Goal: Task Accomplishment & Management: Manage account settings

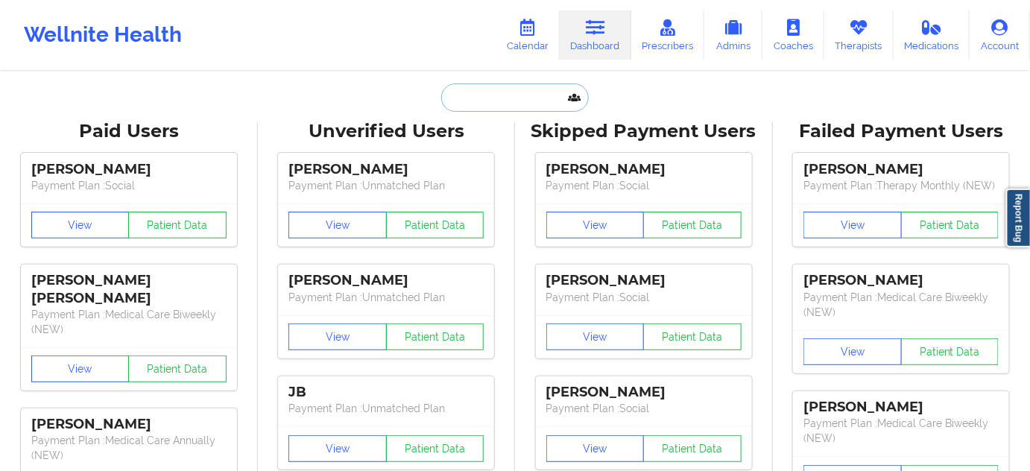
click at [508, 100] on input "text" at bounding box center [515, 97] width 148 height 28
paste input "[EMAIL_ADDRESS][DOMAIN_NAME]"
type input "[EMAIL_ADDRESS][DOMAIN_NAME]"
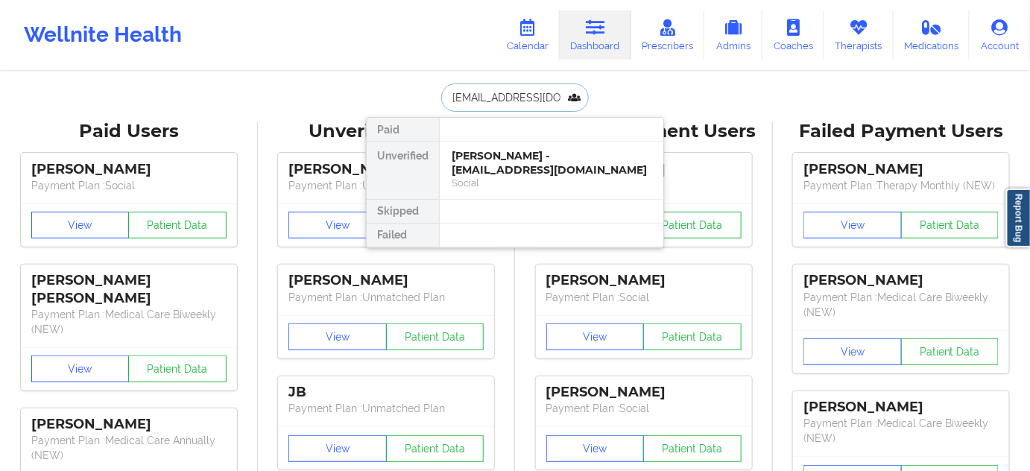
click at [507, 162] on div "[PERSON_NAME] - [EMAIL_ADDRESS][DOMAIN_NAME]" at bounding box center [552, 163] width 200 height 28
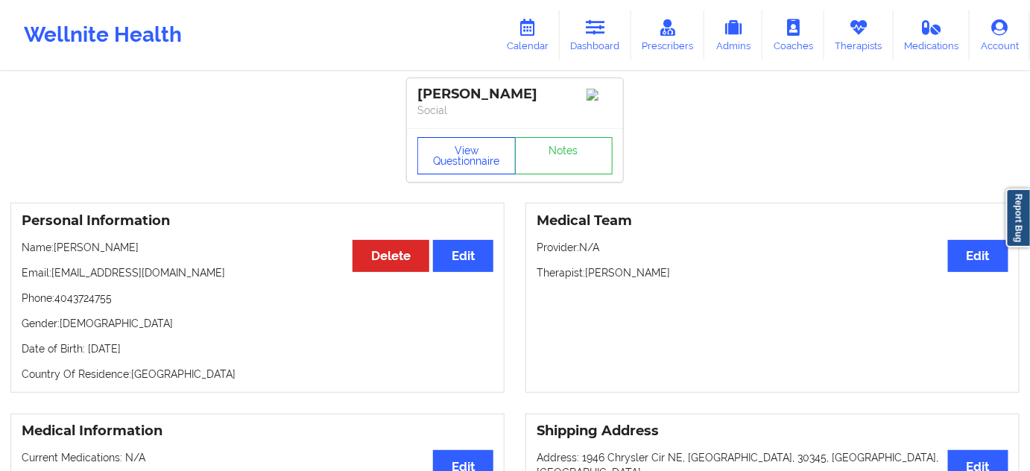
click at [495, 174] on button "View Questionnaire" at bounding box center [466, 155] width 98 height 37
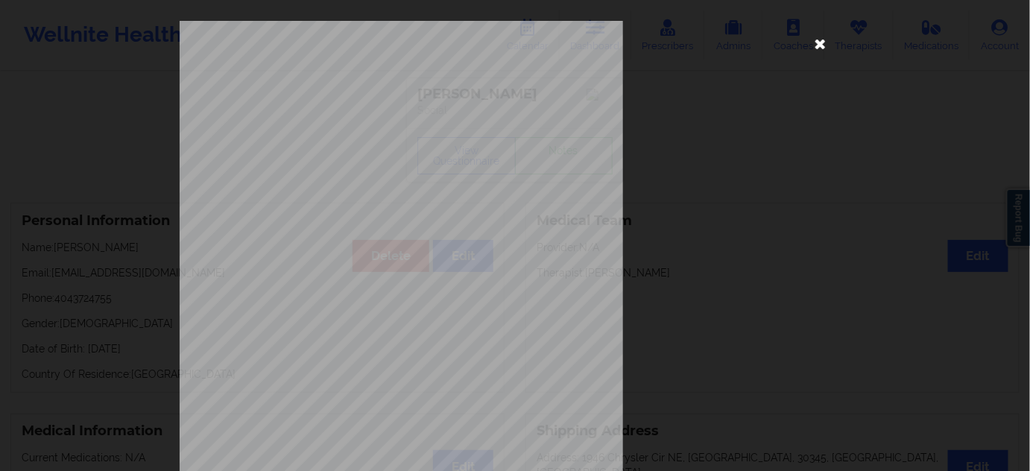
click at [813, 51] on icon at bounding box center [821, 43] width 24 height 24
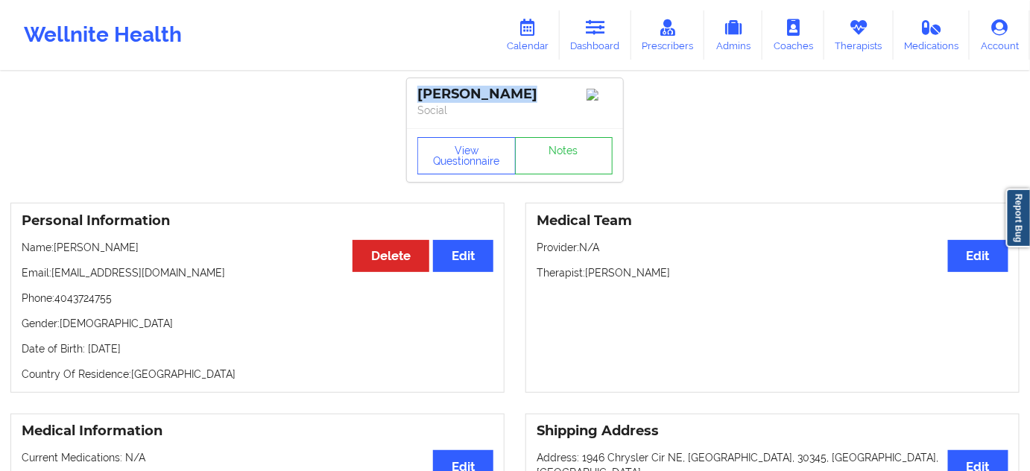
drag, startPoint x: 518, startPoint y: 95, endPoint x: 411, endPoint y: 91, distance: 106.6
click at [411, 91] on div "[PERSON_NAME] Social" at bounding box center [515, 103] width 216 height 50
copy div "[PERSON_NAME]"
click at [550, 182] on div "View Questionnaire Notes" at bounding box center [515, 155] width 216 height 54
click at [558, 158] on link "Notes" at bounding box center [564, 155] width 98 height 37
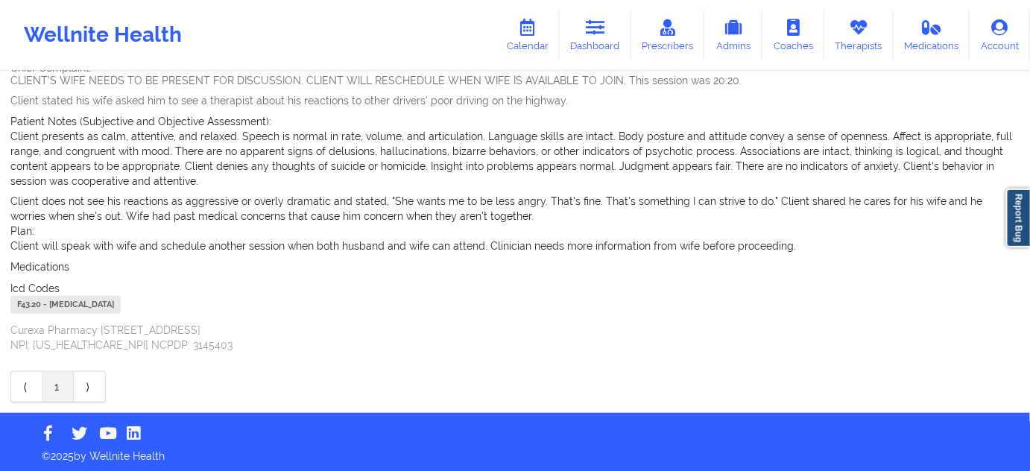
scroll to position [150, 0]
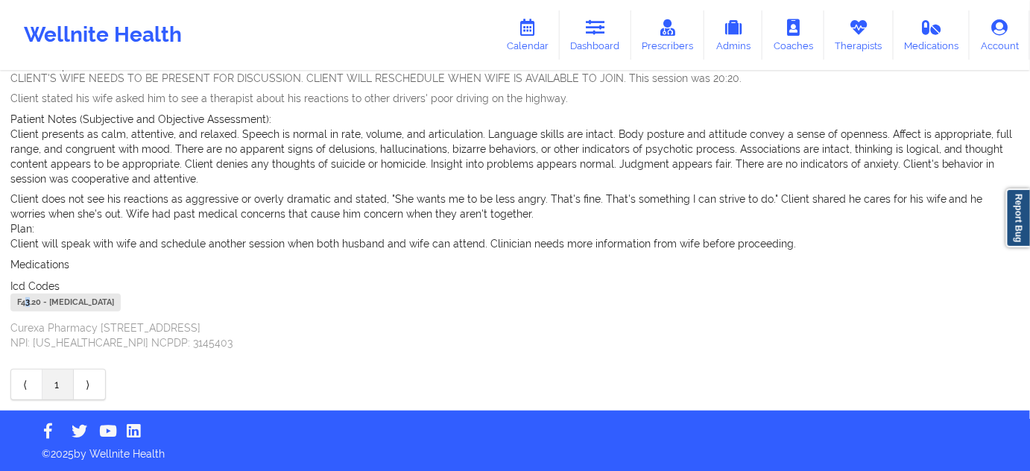
click at [28, 306] on div "F43.20 - [MEDICAL_DATA]" at bounding box center [65, 303] width 110 height 18
drag, startPoint x: 27, startPoint y: 302, endPoint x: 11, endPoint y: 301, distance: 15.7
click at [11, 301] on div "F43.20 - [MEDICAL_DATA]" at bounding box center [65, 303] width 110 height 18
copy div "F43.20"
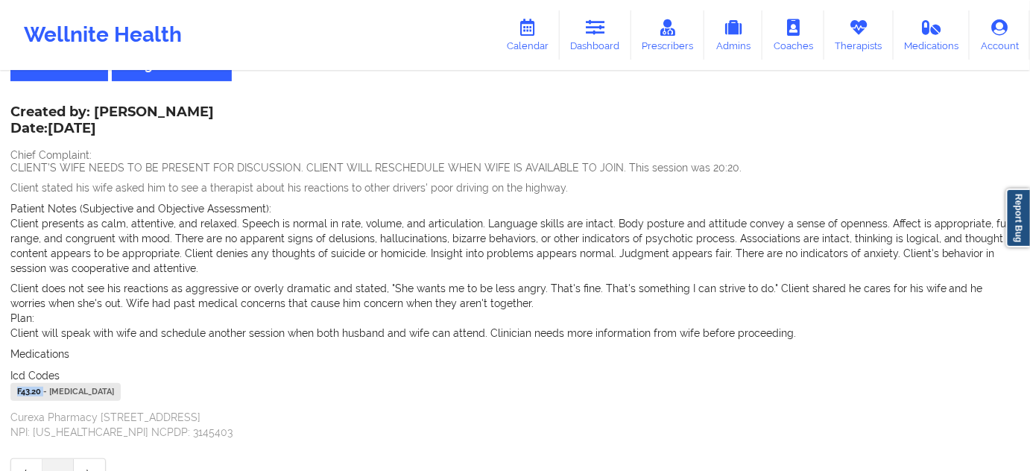
scroll to position [60, 0]
click at [598, 22] on icon at bounding box center [595, 27] width 19 height 16
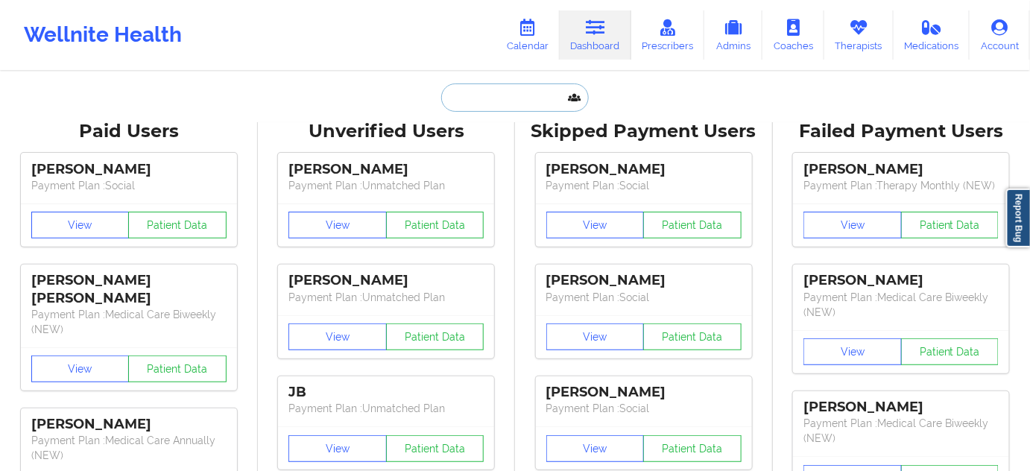
click at [548, 103] on input "text" at bounding box center [515, 97] width 148 height 28
paste input "[EMAIL_ADDRESS][DOMAIN_NAME]"
type input "[EMAIL_ADDRESS][DOMAIN_NAME]"
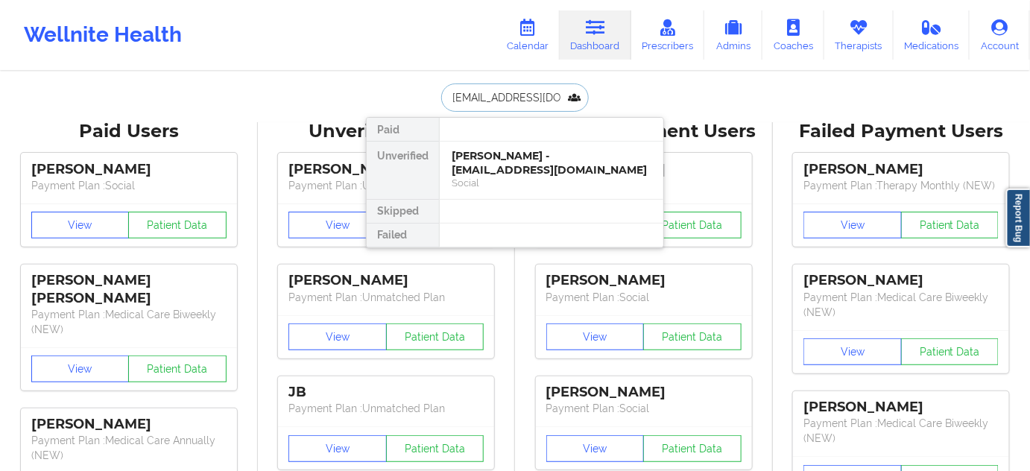
scroll to position [0, 22]
click at [499, 159] on div "[PERSON_NAME] - [EMAIL_ADDRESS][DOMAIN_NAME]" at bounding box center [552, 163] width 200 height 28
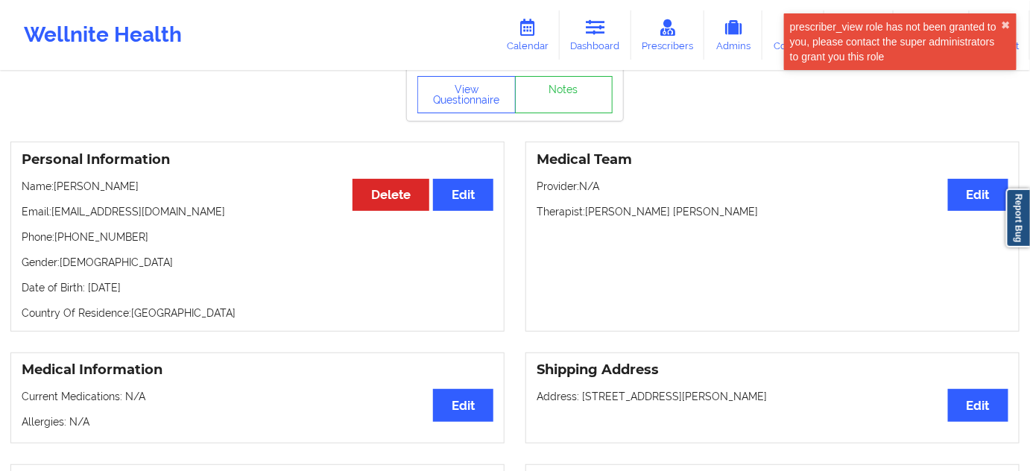
scroll to position [45, 0]
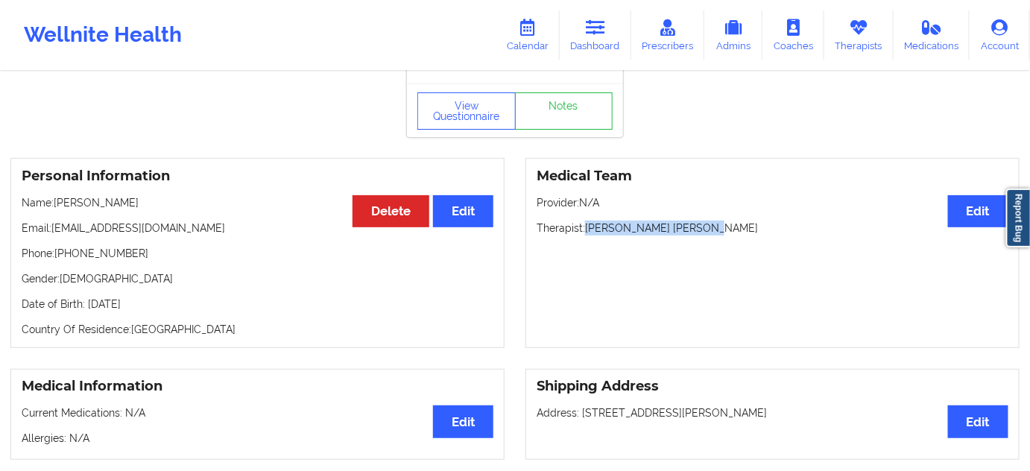
drag, startPoint x: 586, startPoint y: 232, endPoint x: 705, endPoint y: 220, distance: 119.8
click at [705, 220] on div "Medical Team Edit Provider: N/A Therapist: [PERSON_NAME] [PERSON_NAME]" at bounding box center [772, 253] width 494 height 190
copy p "[PERSON_NAME] [PERSON_NAME]"
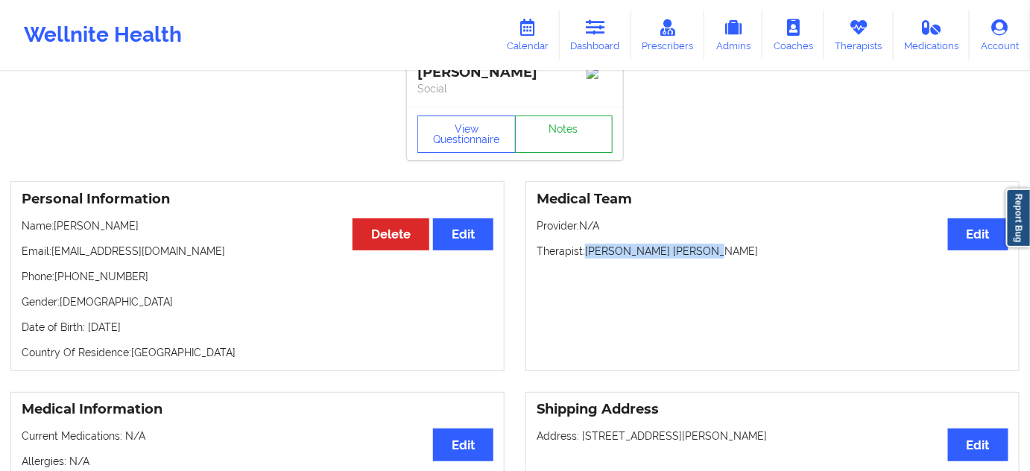
scroll to position [0, 0]
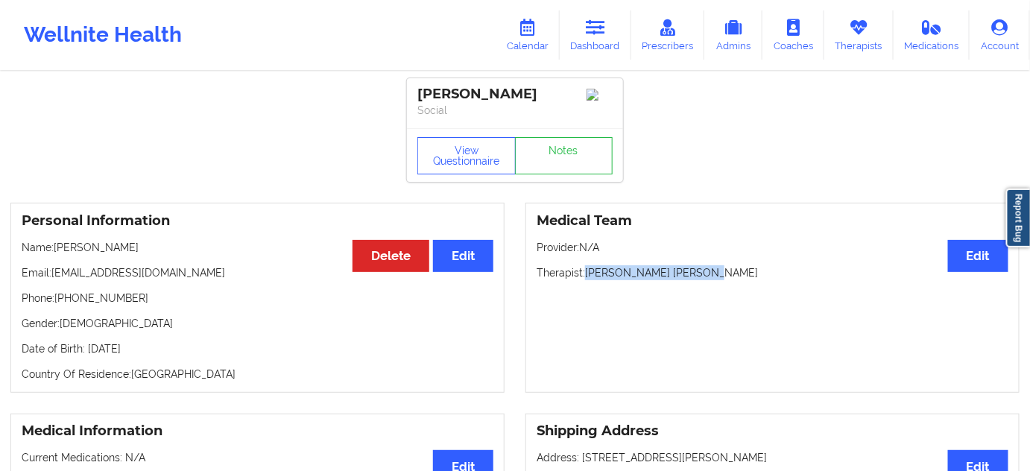
drag, startPoint x: 546, startPoint y: 92, endPoint x: 399, endPoint y: 84, distance: 147.0
click at [516, 123] on div "[PERSON_NAME] Social" at bounding box center [515, 103] width 216 height 50
click at [499, 95] on div "[PERSON_NAME]" at bounding box center [514, 94] width 195 height 17
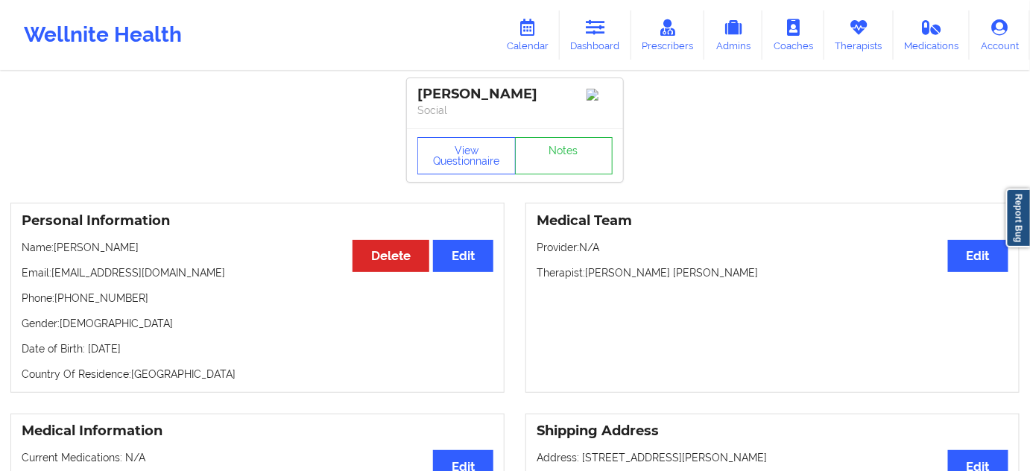
copy div "Saunderson"
click at [437, 83] on div "[PERSON_NAME] Social" at bounding box center [515, 103] width 216 height 50
copy div "Imani"
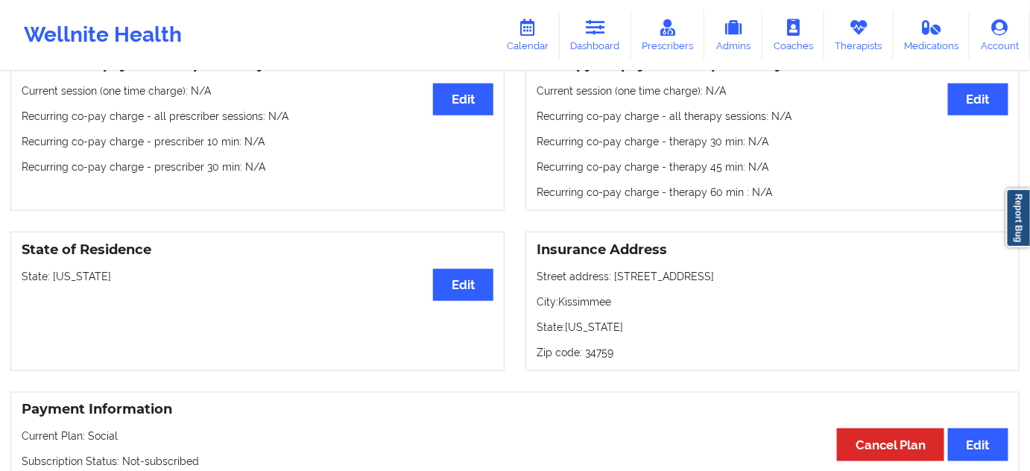
scroll to position [496, 0]
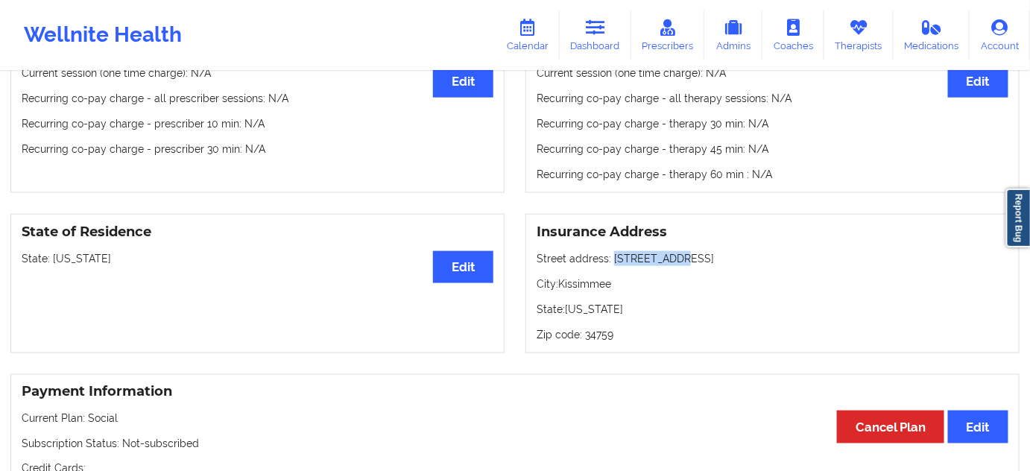
drag, startPoint x: 611, startPoint y: 264, endPoint x: 704, endPoint y: 264, distance: 93.2
click at [703, 262] on p "Street address: [STREET_ADDRESS]" at bounding box center [773, 258] width 472 height 15
copy p "[STREET_ADDRESS]"
click at [581, 284] on p "City: [GEOGRAPHIC_DATA]" at bounding box center [773, 283] width 472 height 15
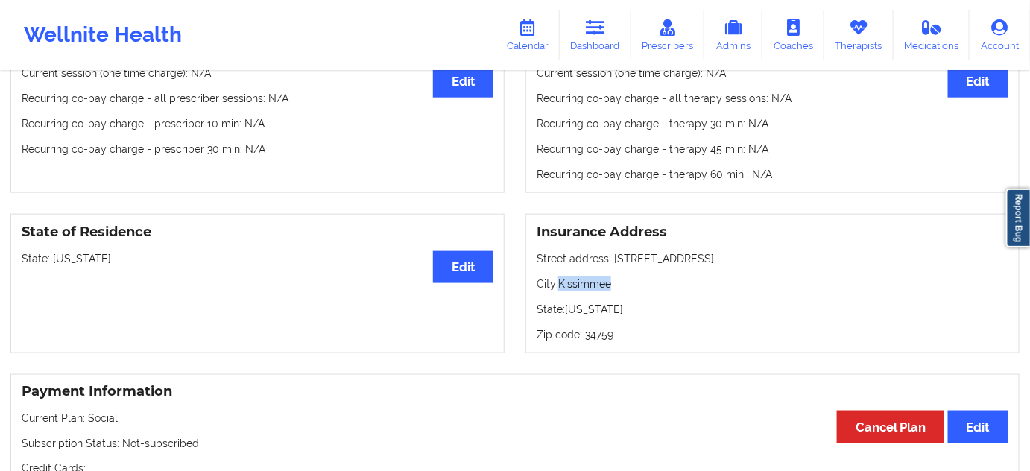
copy p "Kissimmee"
click at [599, 341] on p "Zip code: 34759" at bounding box center [773, 334] width 472 height 15
copy p "34759"
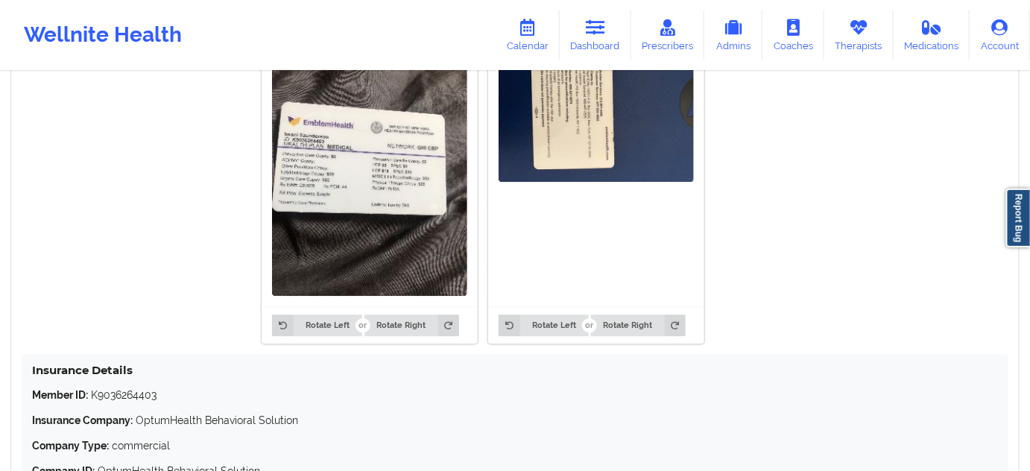
scroll to position [1309, 0]
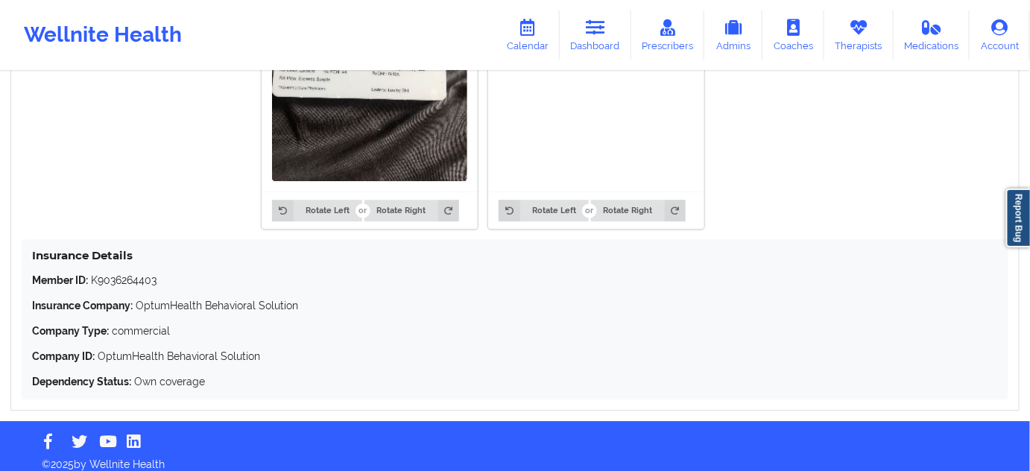
click at [139, 283] on p "Member ID: K9036264403" at bounding box center [515, 280] width 966 height 15
copy p "K9036264403"
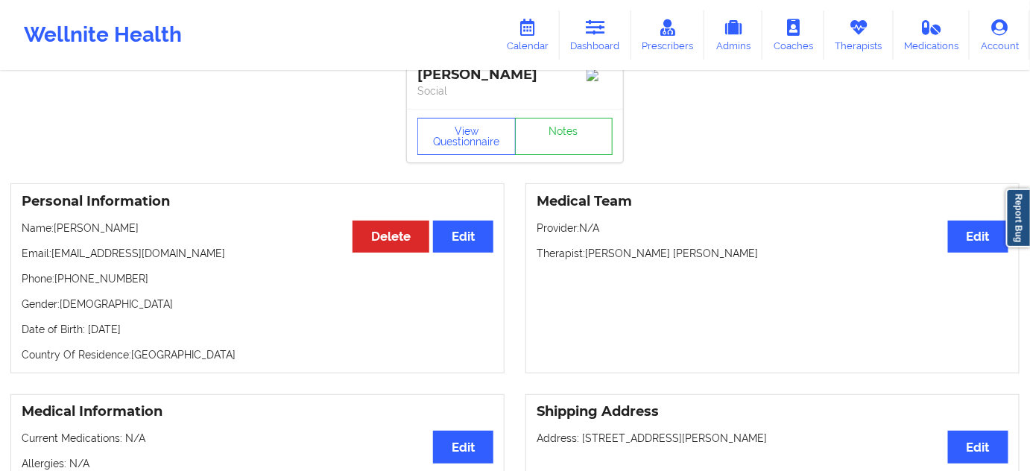
scroll to position [0, 0]
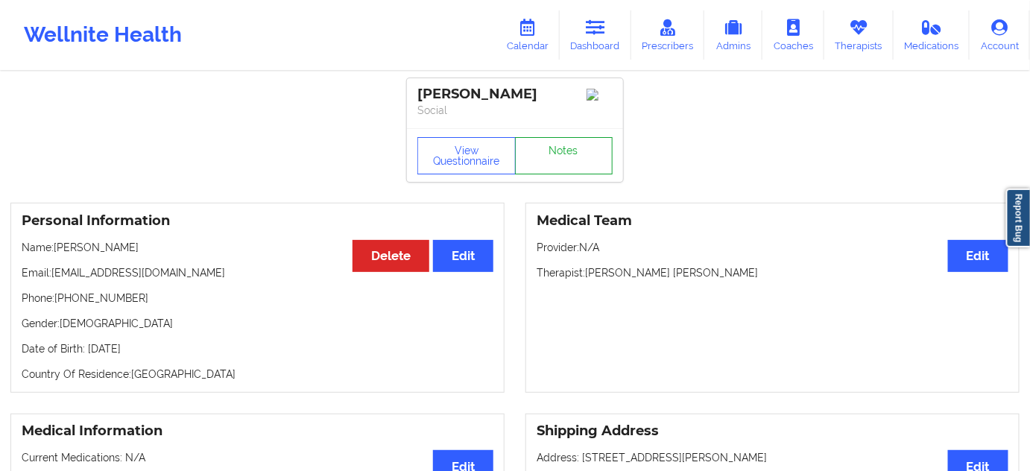
click at [592, 164] on link "Notes" at bounding box center [564, 155] width 98 height 37
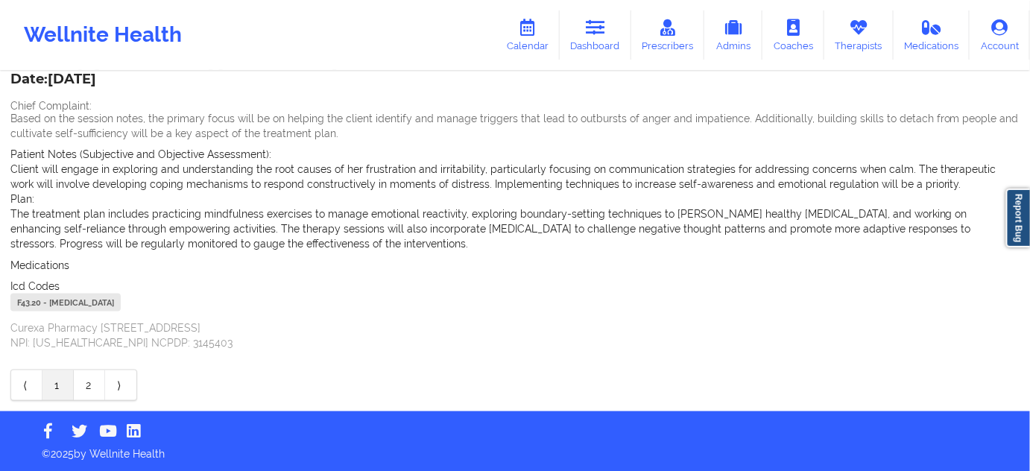
drag, startPoint x: 95, startPoint y: 376, endPoint x: 119, endPoint y: 354, distance: 32.2
click at [95, 376] on link "2" at bounding box center [89, 385] width 31 height 30
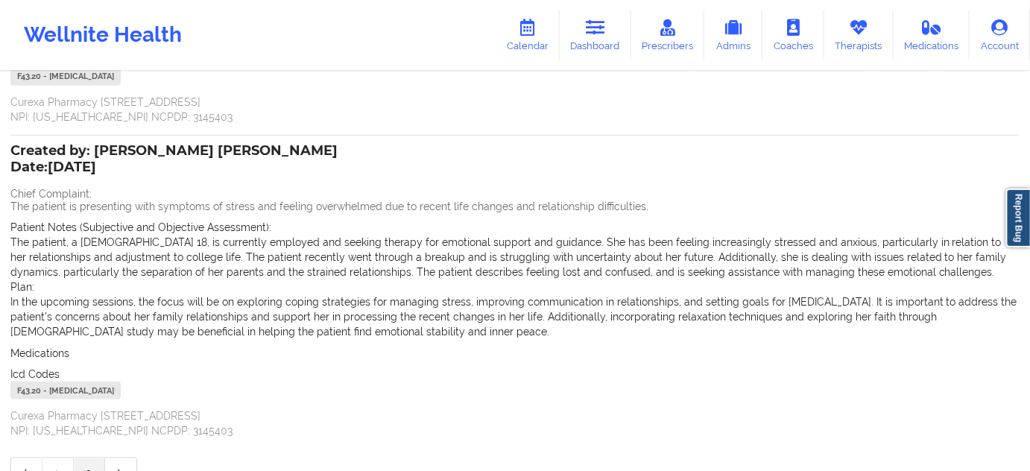
scroll to position [317, 0]
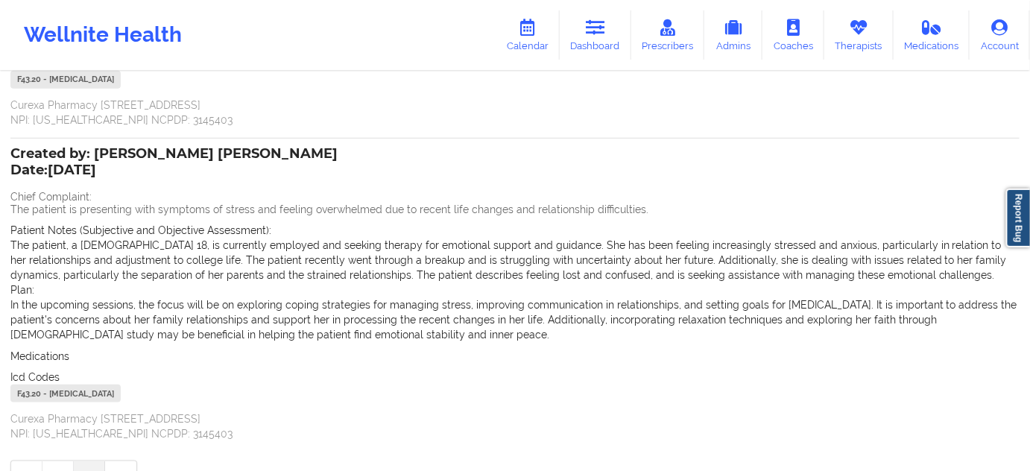
click at [28, 395] on div "F43.20 - [MEDICAL_DATA]" at bounding box center [65, 394] width 110 height 18
drag, startPoint x: 40, startPoint y: 393, endPoint x: 10, endPoint y: 396, distance: 30.0
click at [10, 396] on div "F43.20 - [MEDICAL_DATA]" at bounding box center [65, 394] width 110 height 18
copy div "F43.20"
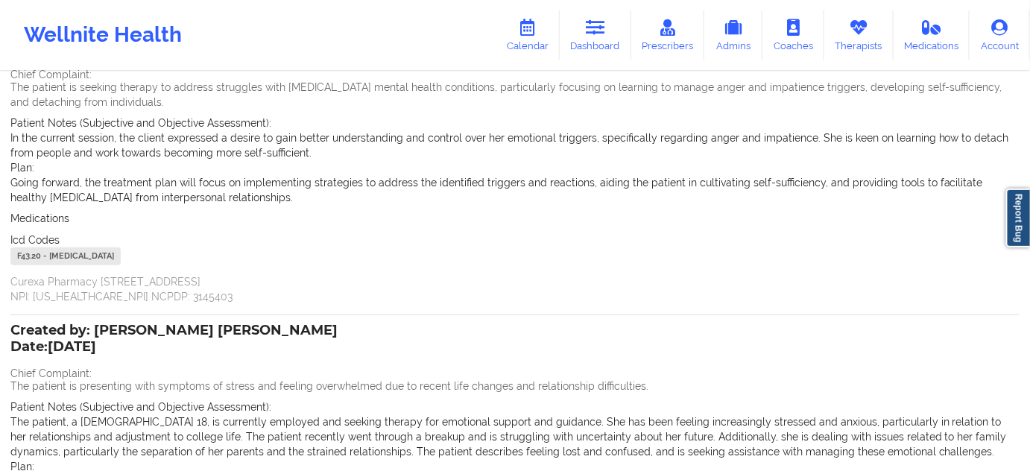
scroll to position [0, 0]
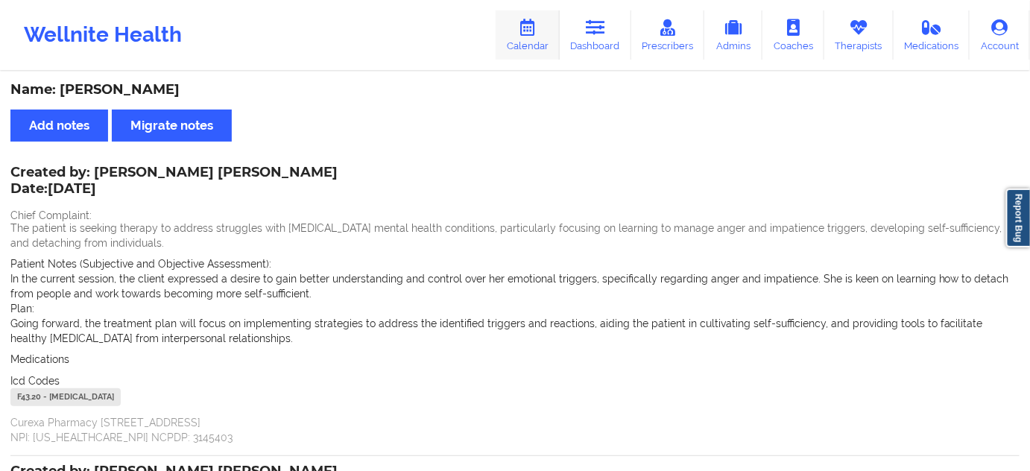
click at [521, 30] on link "Calendar" at bounding box center [528, 34] width 64 height 49
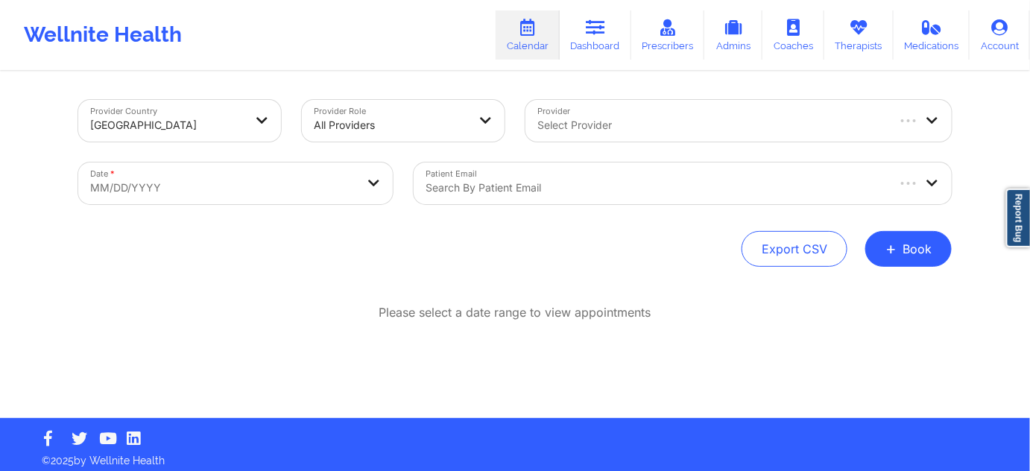
click at [309, 176] on body "Wellnite Health Calendar Dashboard Prescribers Admins Coaches Therapists Medica…" at bounding box center [515, 235] width 1030 height 471
select select "2025-8"
select select "2025-9"
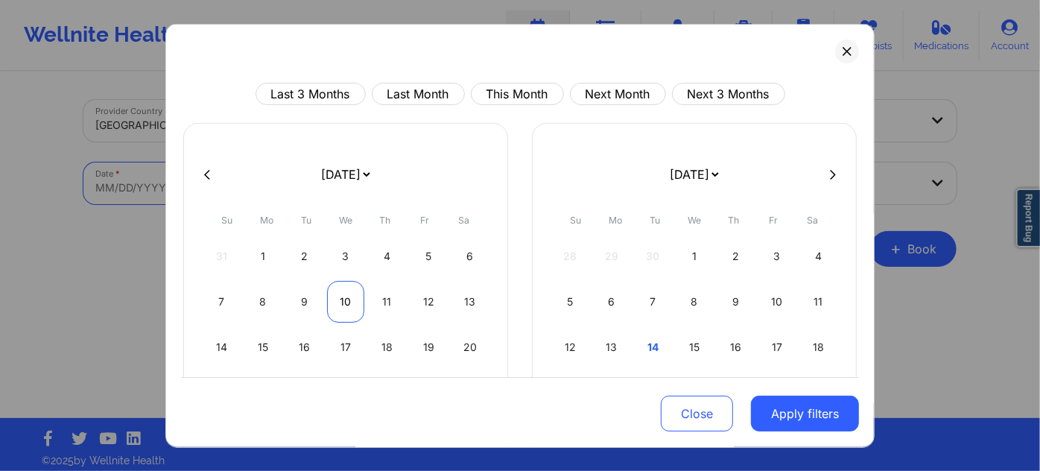
click at [341, 304] on div "10" at bounding box center [346, 302] width 38 height 42
select select "2025-8"
select select "2025-9"
click at [341, 304] on div "10" at bounding box center [346, 302] width 38 height 42
select select "2025-8"
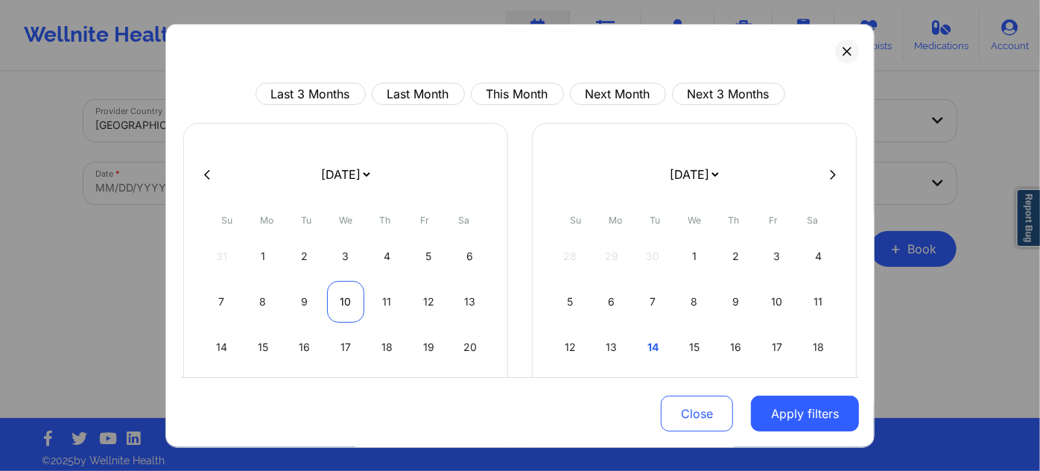
select select "2025-9"
click at [341, 304] on div "10" at bounding box center [346, 302] width 38 height 42
select select "2025-8"
select select "2025-9"
click at [341, 304] on div "10" at bounding box center [346, 302] width 38 height 42
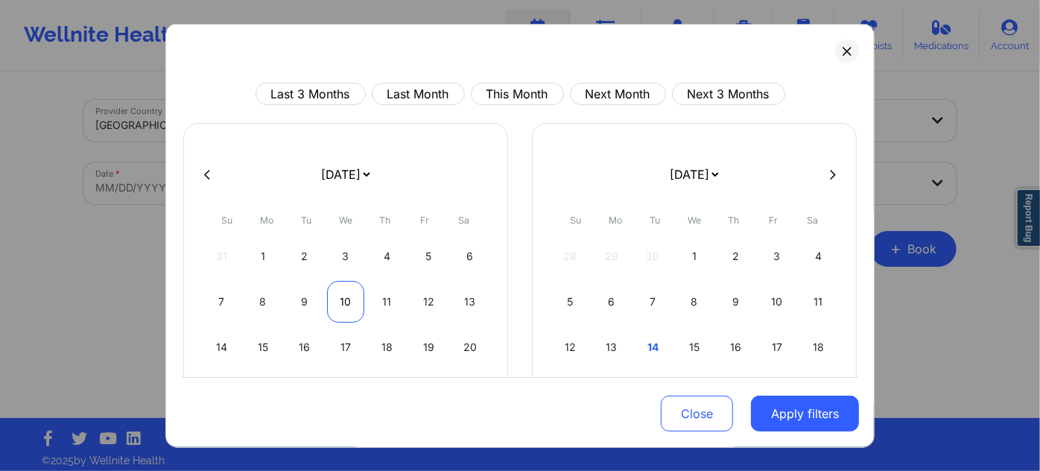
select select "2025-8"
select select "2025-9"
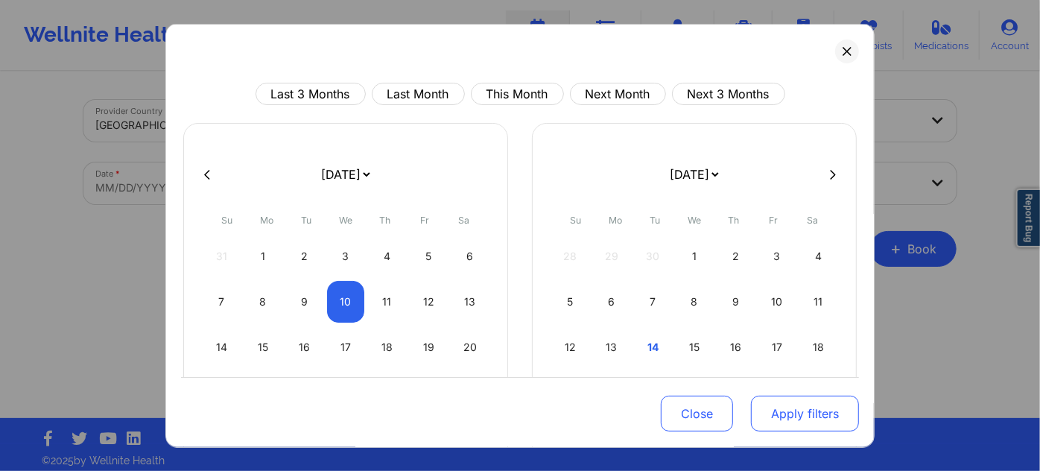
click at [803, 413] on button "Apply filters" at bounding box center [805, 414] width 108 height 36
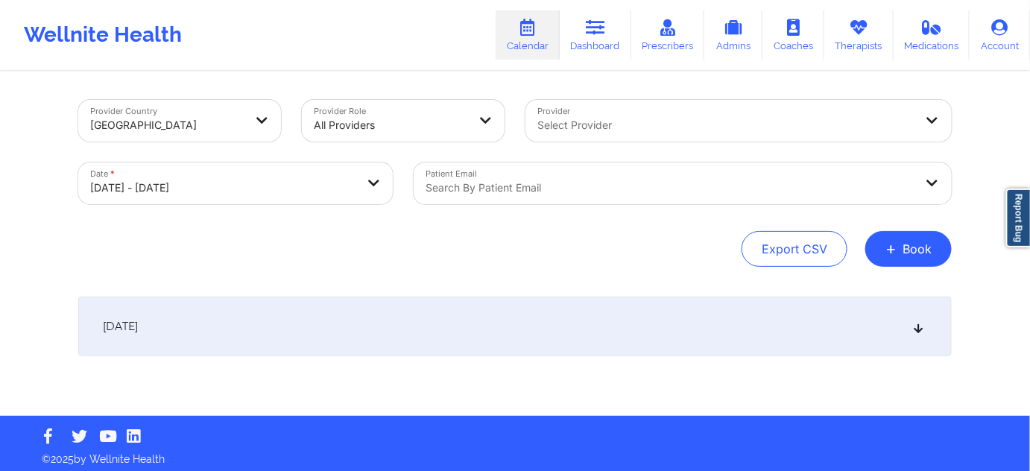
click at [615, 180] on div at bounding box center [670, 188] width 489 height 18
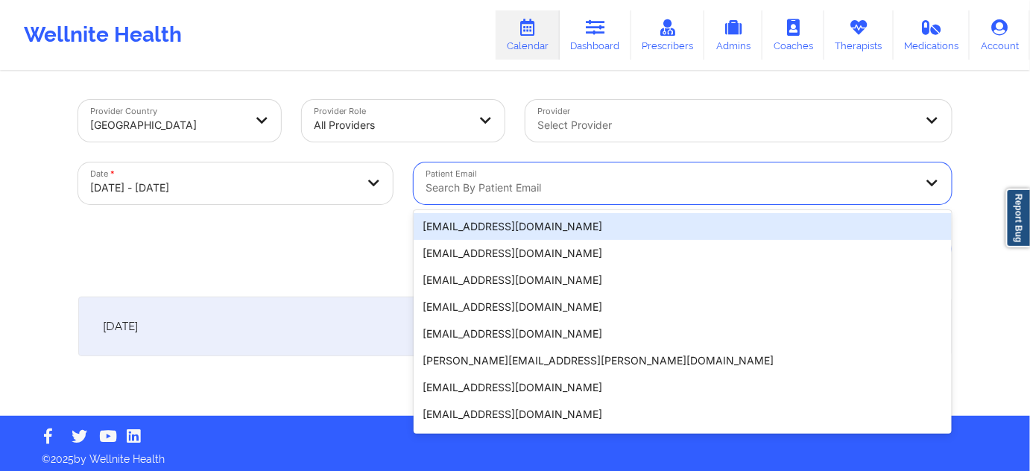
paste input "[EMAIL_ADDRESS][DOMAIN_NAME]"
type input "[EMAIL_ADDRESS][DOMAIN_NAME]"
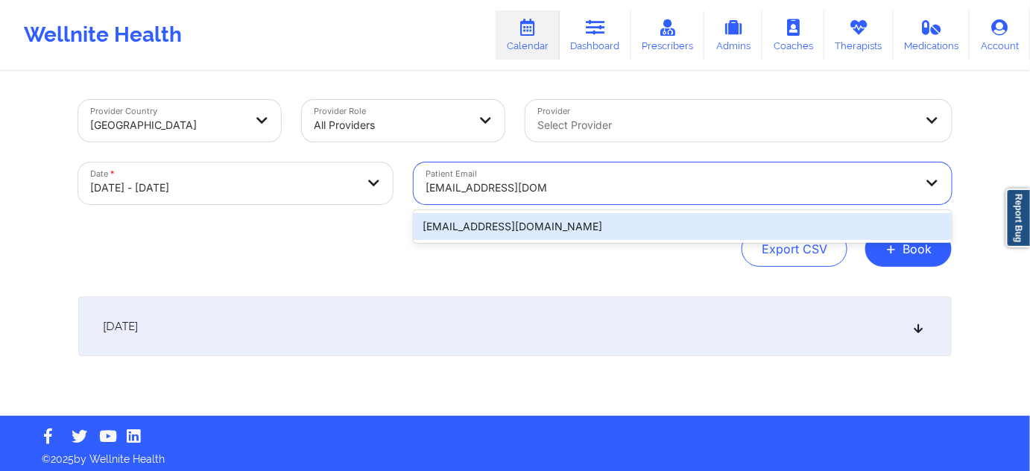
click at [484, 229] on div "[EMAIL_ADDRESS][DOMAIN_NAME]" at bounding box center [683, 226] width 538 height 27
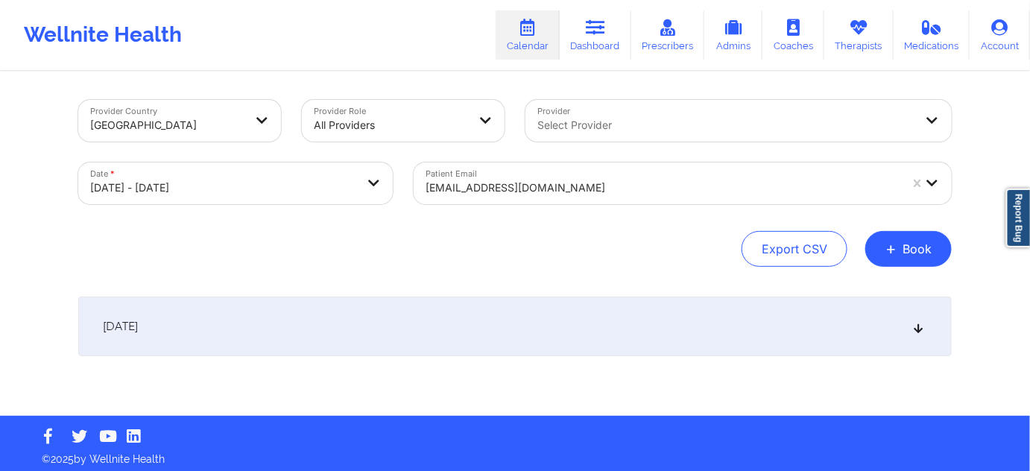
click at [455, 304] on div "[DATE]" at bounding box center [514, 327] width 873 height 60
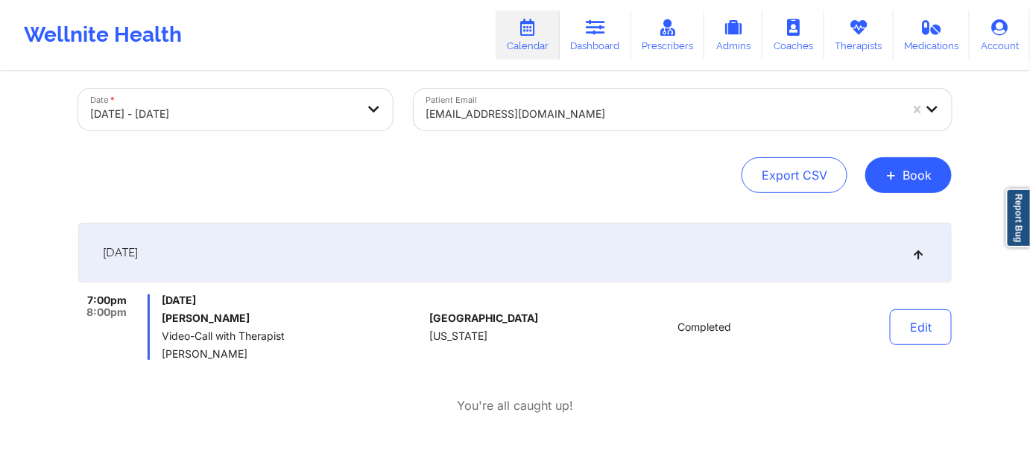
scroll to position [135, 0]
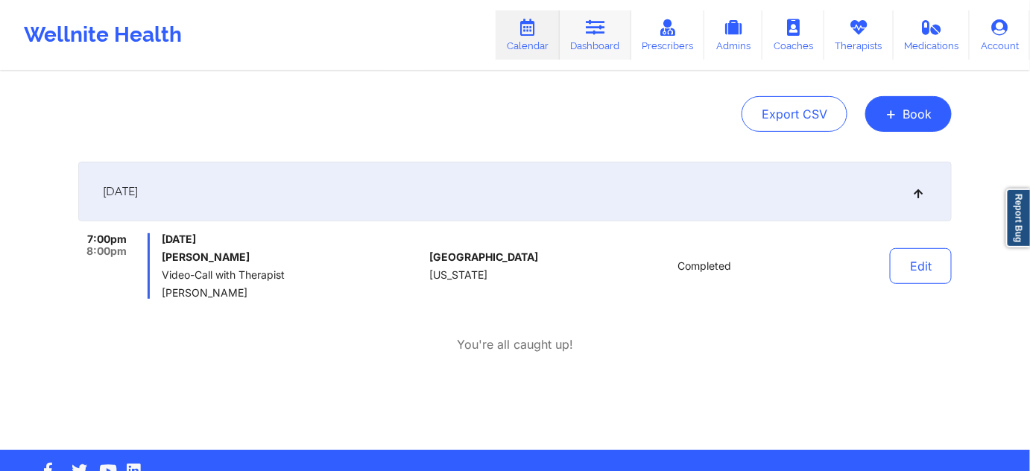
click at [618, 37] on link "Dashboard" at bounding box center [596, 34] width 72 height 49
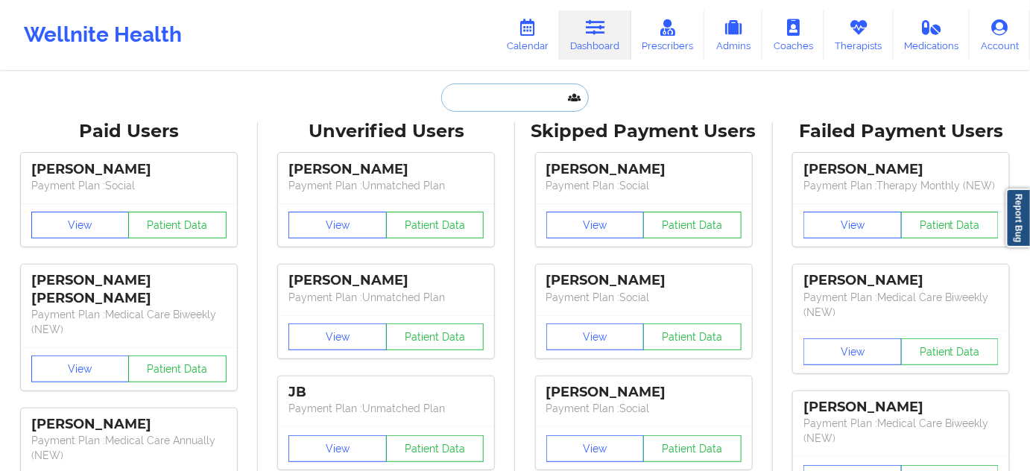
click at [491, 99] on input "text" at bounding box center [515, 97] width 148 height 28
paste input "[EMAIL_ADDRESS][DOMAIN_NAME]"
type input "[EMAIL_ADDRESS][DOMAIN_NAME]"
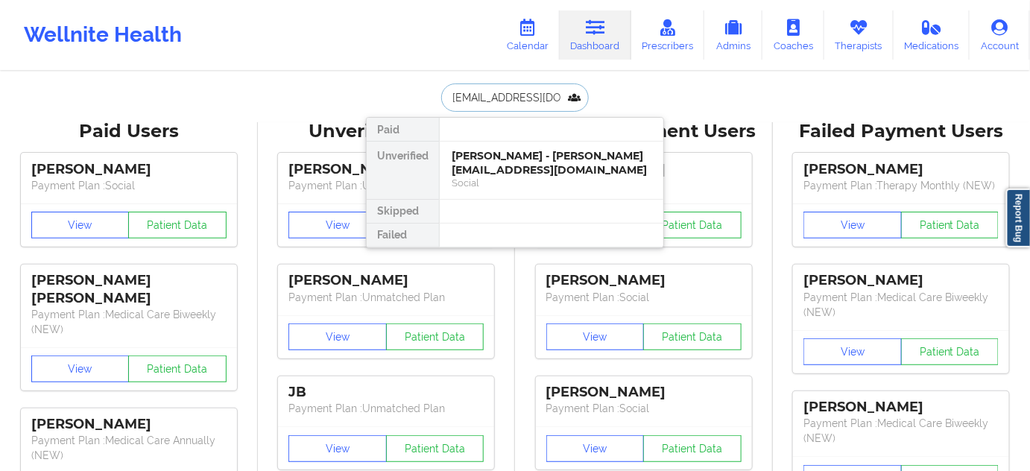
click at [492, 162] on div "[PERSON_NAME] - [PERSON_NAME][EMAIL_ADDRESS][DOMAIN_NAME]" at bounding box center [552, 163] width 200 height 28
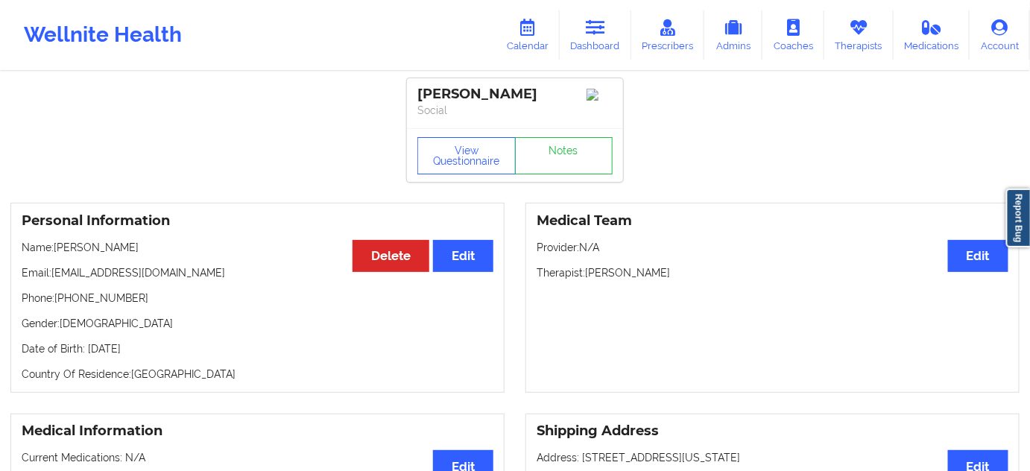
click at [449, 103] on div "[PERSON_NAME]" at bounding box center [514, 94] width 195 height 17
click at [443, 95] on div "[PERSON_NAME]" at bounding box center [514, 94] width 195 height 17
click at [462, 103] on div "[PERSON_NAME]" at bounding box center [514, 94] width 195 height 17
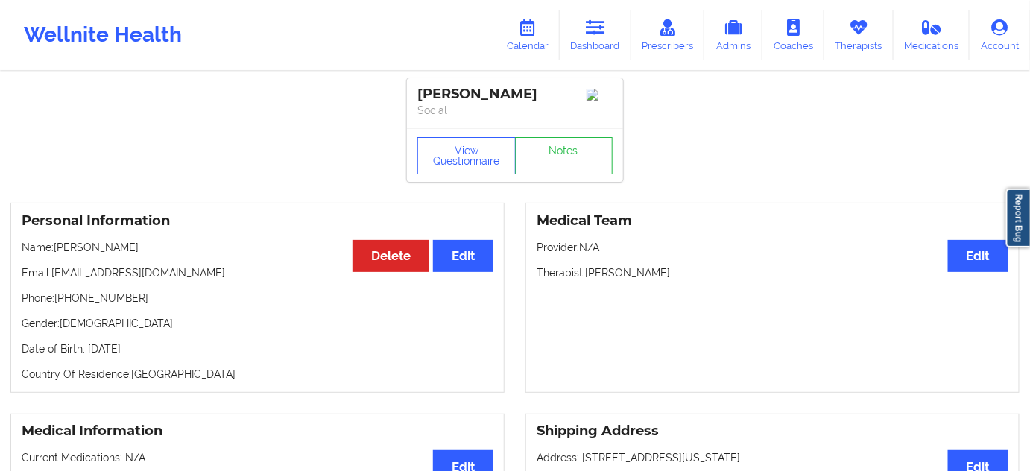
click at [462, 103] on div "[PERSON_NAME]" at bounding box center [514, 94] width 195 height 17
click at [478, 174] on button "View Questionnaire" at bounding box center [466, 155] width 98 height 37
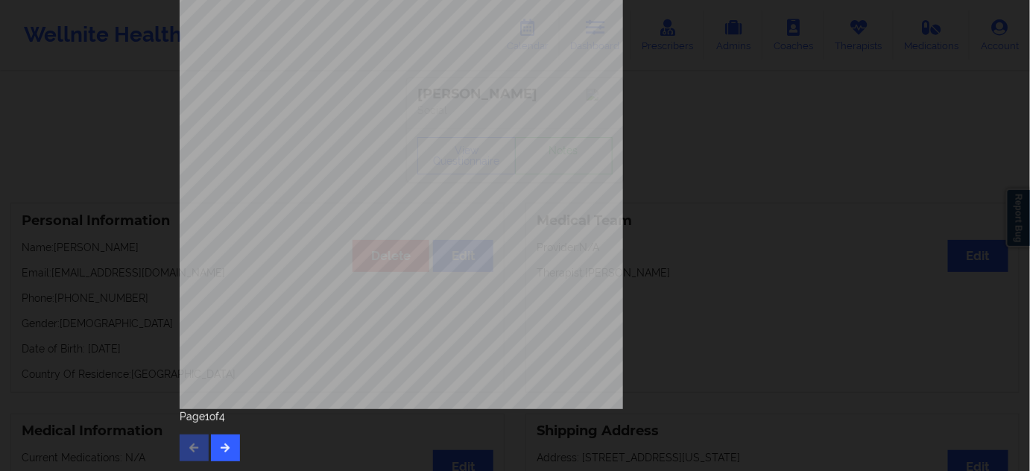
scroll to position [240, 0]
click at [227, 455] on button "button" at bounding box center [225, 447] width 29 height 27
click at [219, 451] on icon "button" at bounding box center [225, 446] width 13 height 9
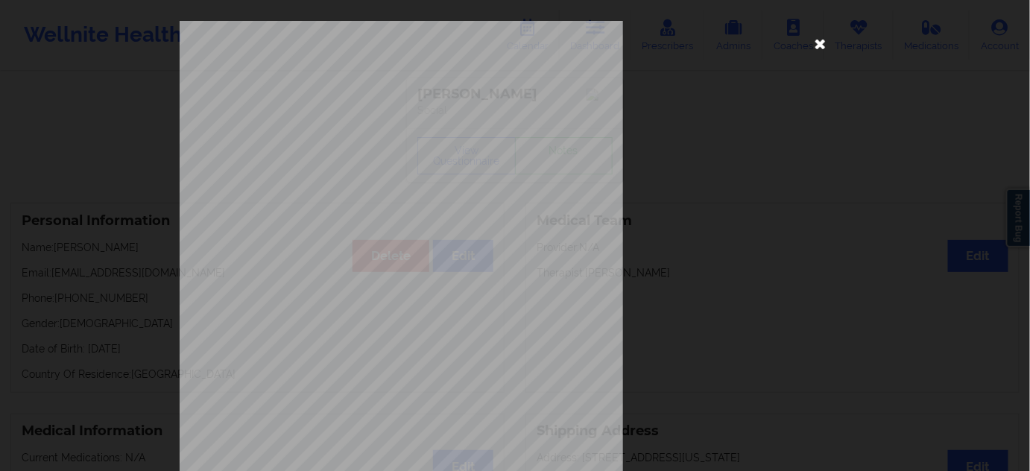
click at [817, 45] on icon at bounding box center [821, 43] width 24 height 24
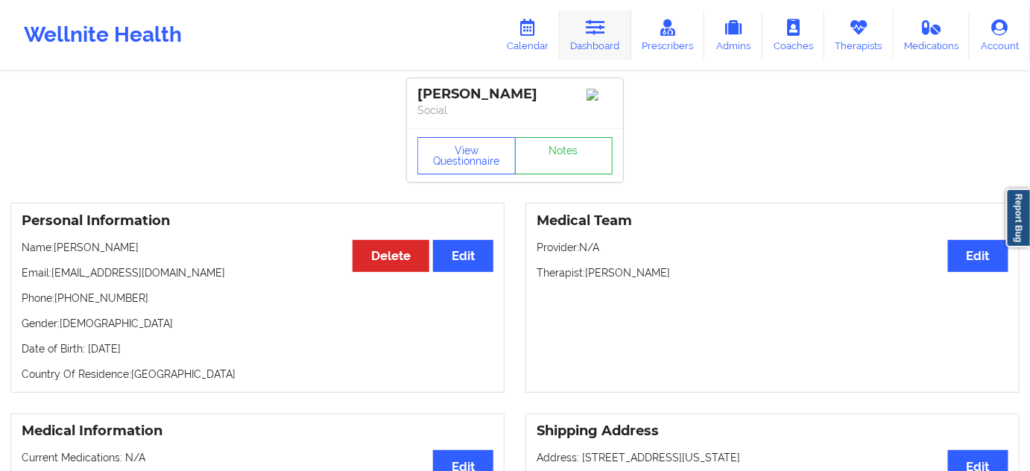
click at [591, 51] on link "Dashboard" at bounding box center [596, 34] width 72 height 49
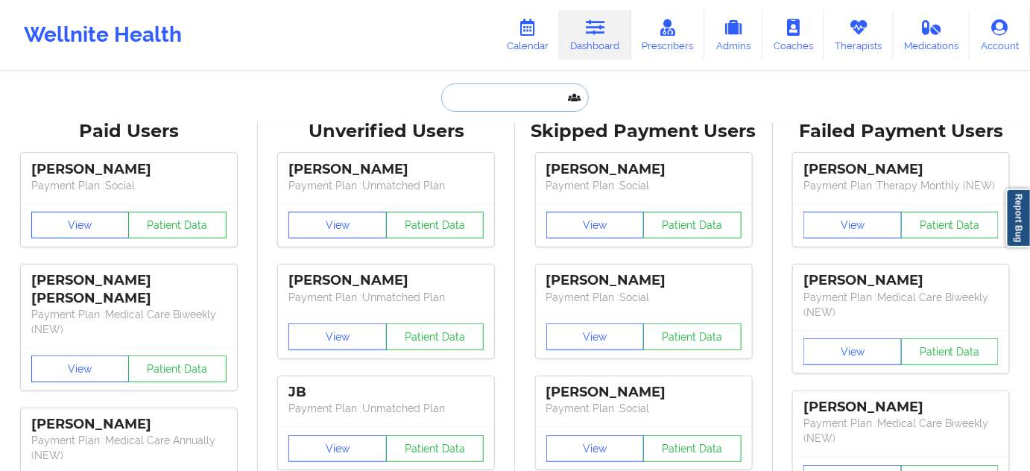
click at [515, 91] on input "text" at bounding box center [515, 97] width 148 height 28
paste input "[EMAIL_ADDRESS][DOMAIN_NAME]"
type input "[EMAIL_ADDRESS][DOMAIN_NAME]"
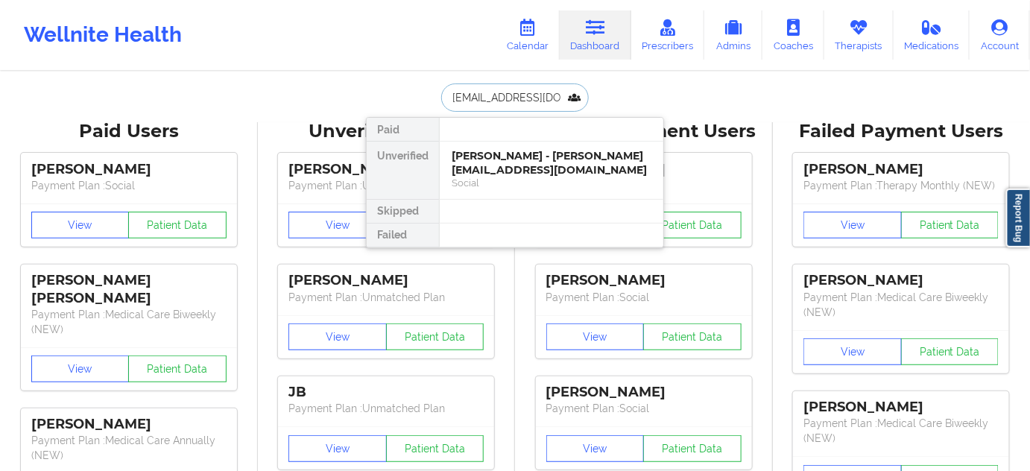
scroll to position [0, 1]
click at [490, 171] on div "[PERSON_NAME] - [EMAIL_ADDRESS][DOMAIN_NAME]" at bounding box center [552, 163] width 200 height 28
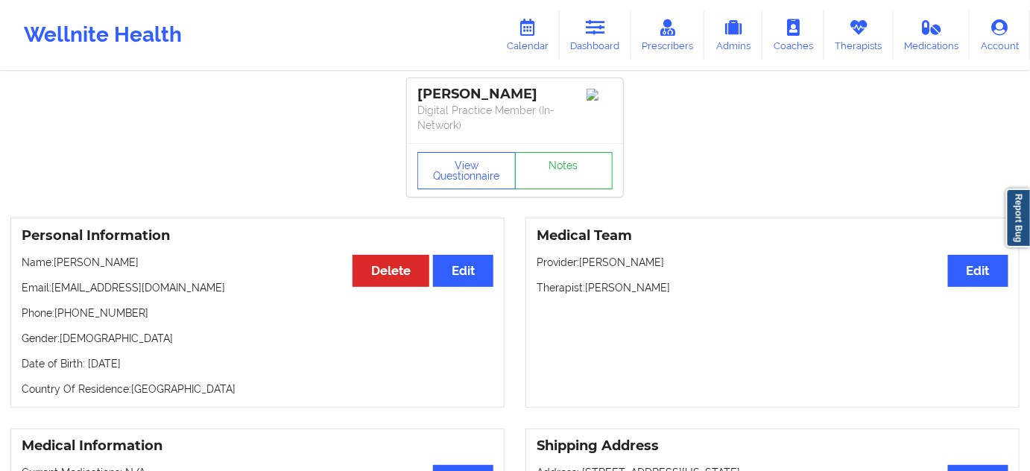
drag, startPoint x: 552, startPoint y: 90, endPoint x: 395, endPoint y: 85, distance: 157.3
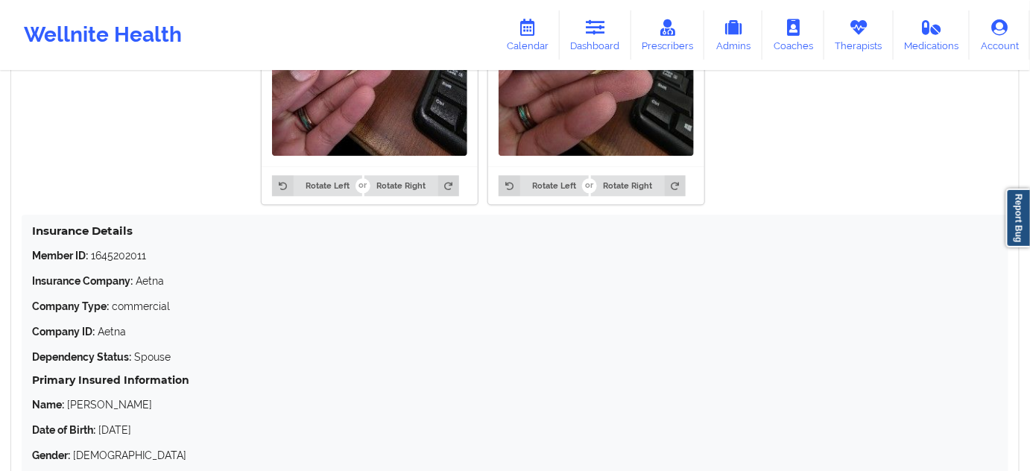
scroll to position [1128, 0]
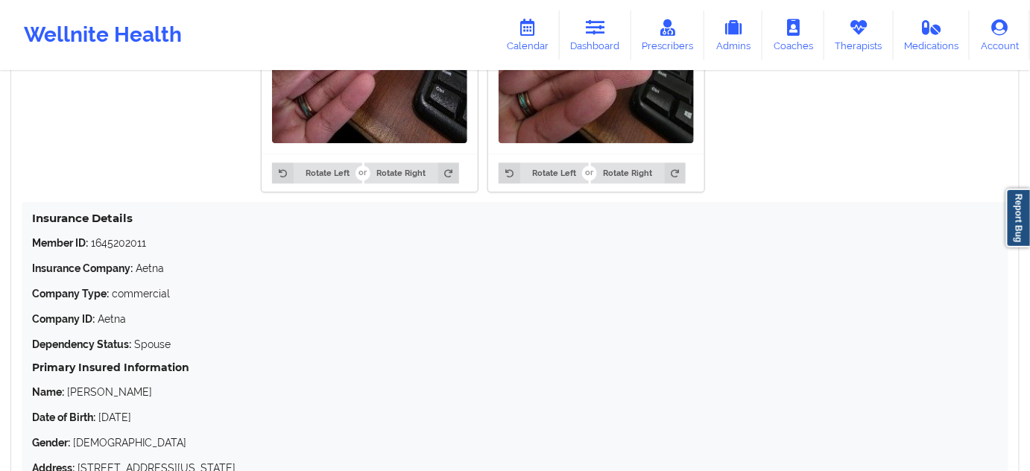
click at [116, 241] on p "Member ID: 1645202011" at bounding box center [515, 242] width 966 height 15
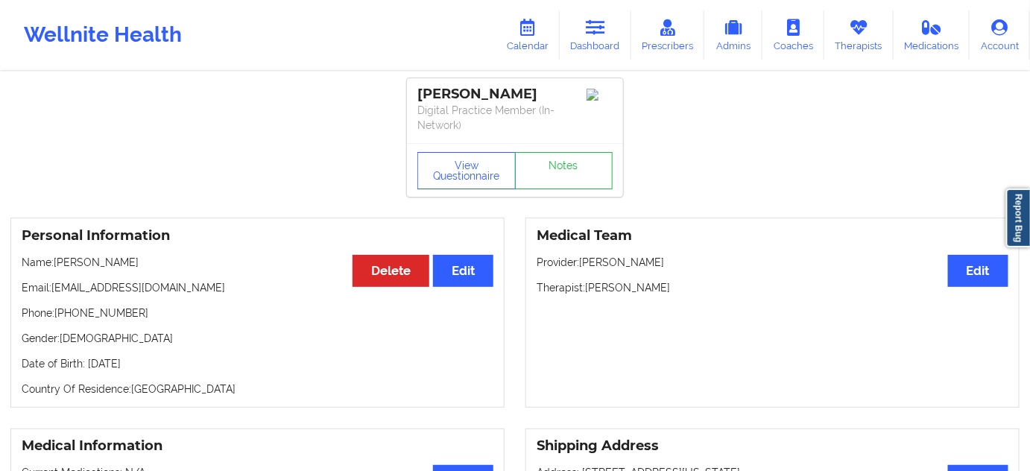
scroll to position [0, 0]
click at [638, 288] on p "Therapist: [PERSON_NAME]" at bounding box center [773, 287] width 472 height 15
click at [482, 169] on button "View Questionnaire" at bounding box center [466, 170] width 98 height 37
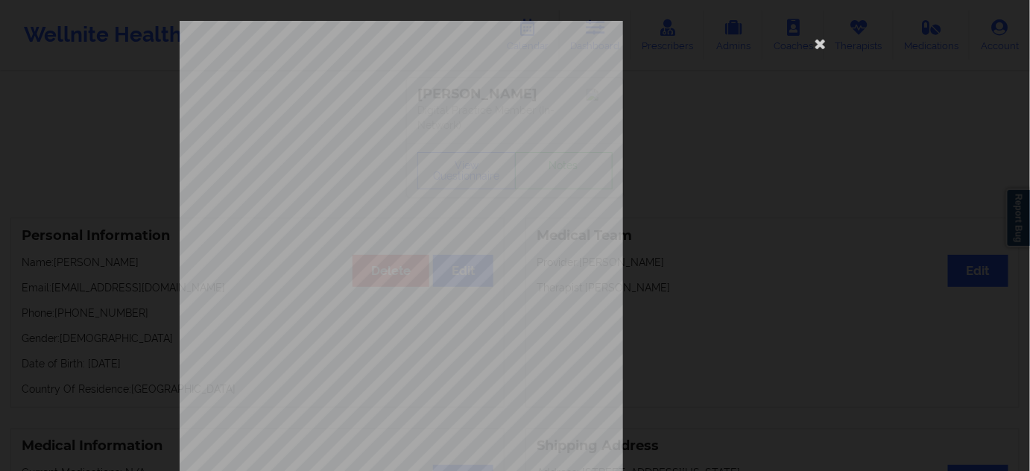
click at [829, 54] on div "[STREET_ADDRESS] What state do you live in ? [US_STATE] Full Name [PERSON_NAME]…" at bounding box center [515, 334] width 671 height 627
click at [815, 50] on icon at bounding box center [821, 43] width 24 height 24
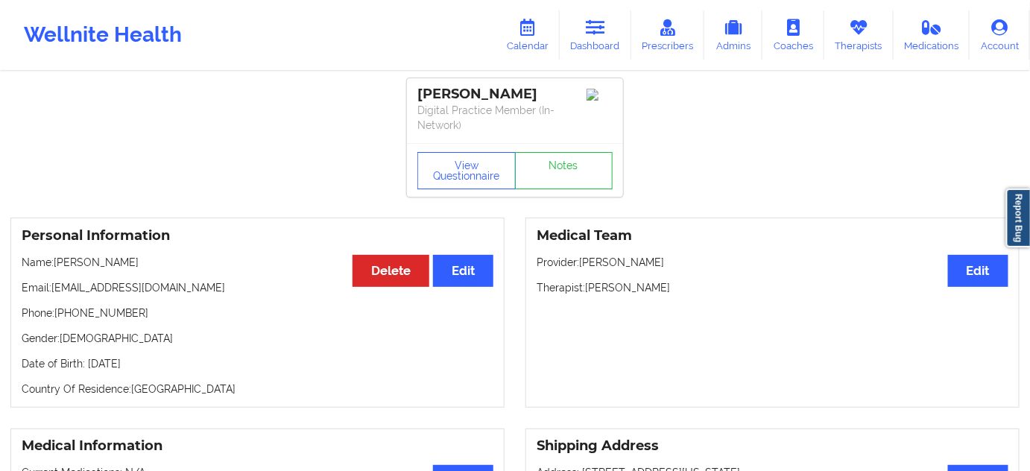
click at [516, 97] on div "[PERSON_NAME]" at bounding box center [514, 94] width 195 height 17
click at [433, 98] on div "[PERSON_NAME]" at bounding box center [514, 94] width 195 height 17
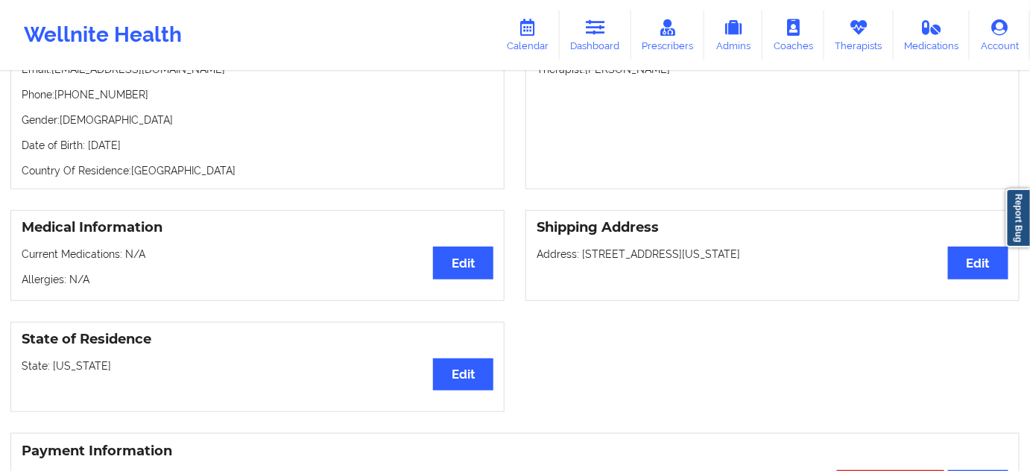
scroll to position [226, 0]
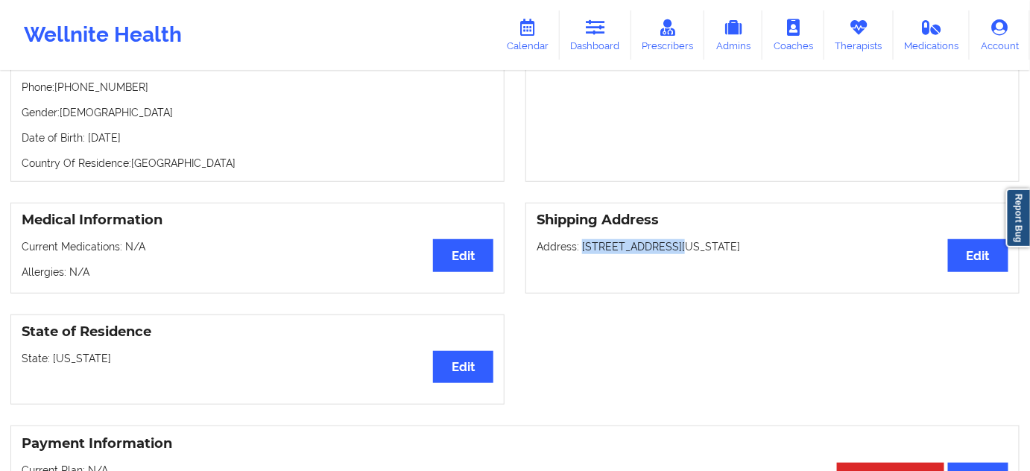
drag, startPoint x: 668, startPoint y: 249, endPoint x: 582, endPoint y: 248, distance: 85.7
click at [582, 248] on p "Address: [STREET_ADDRESS][US_STATE]" at bounding box center [773, 246] width 472 height 15
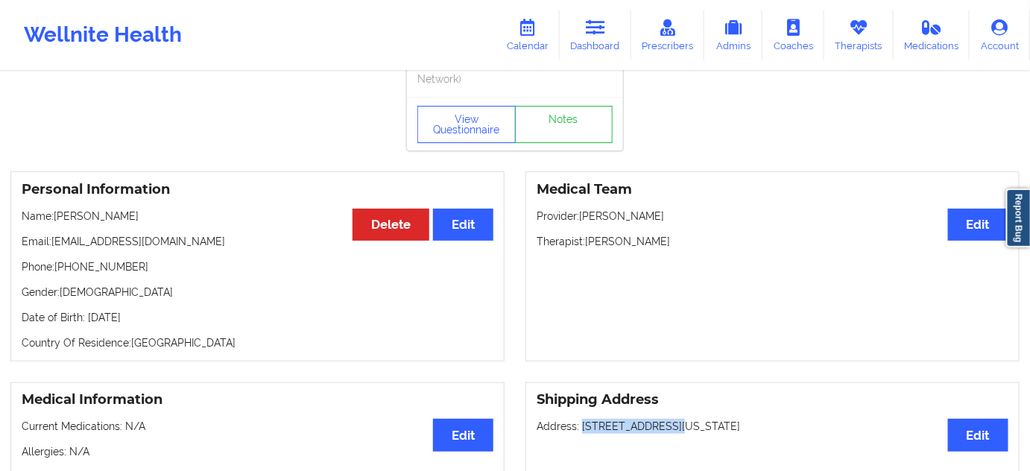
scroll to position [0, 0]
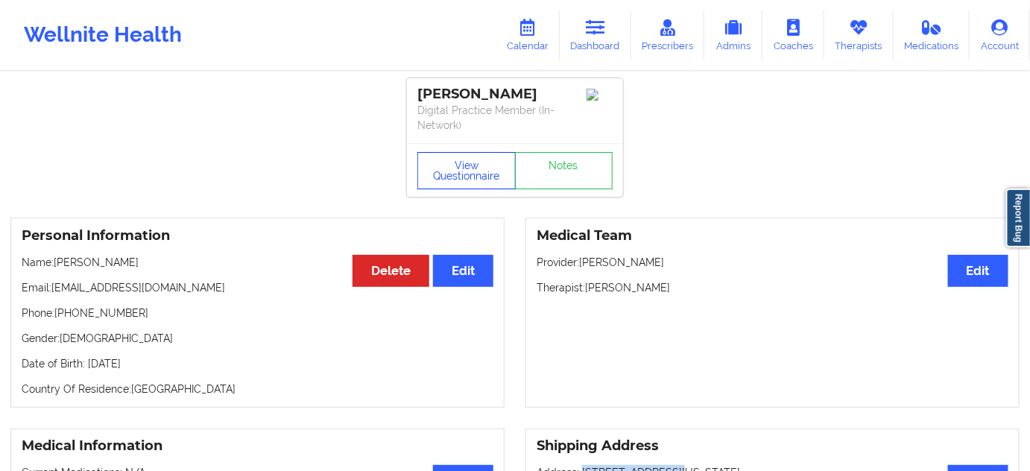
click at [478, 174] on button "View Questionnaire" at bounding box center [466, 170] width 98 height 37
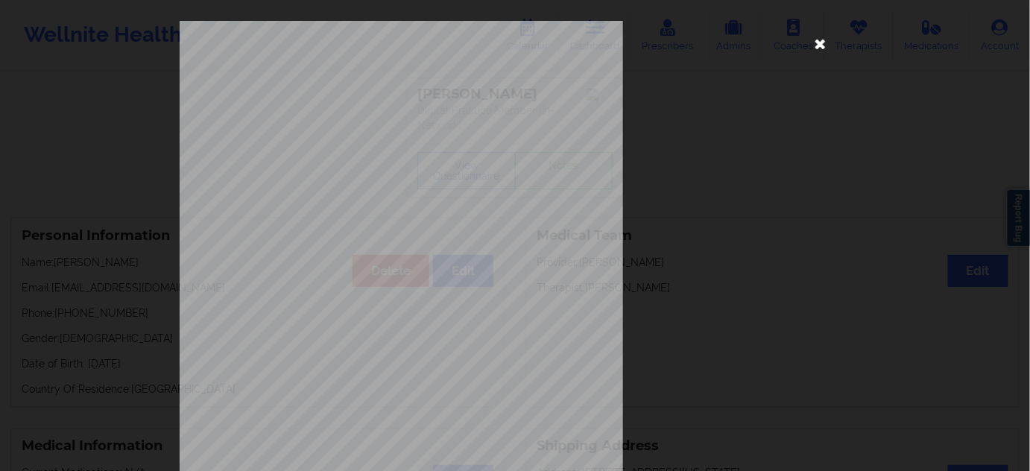
click at [809, 41] on icon at bounding box center [821, 43] width 24 height 24
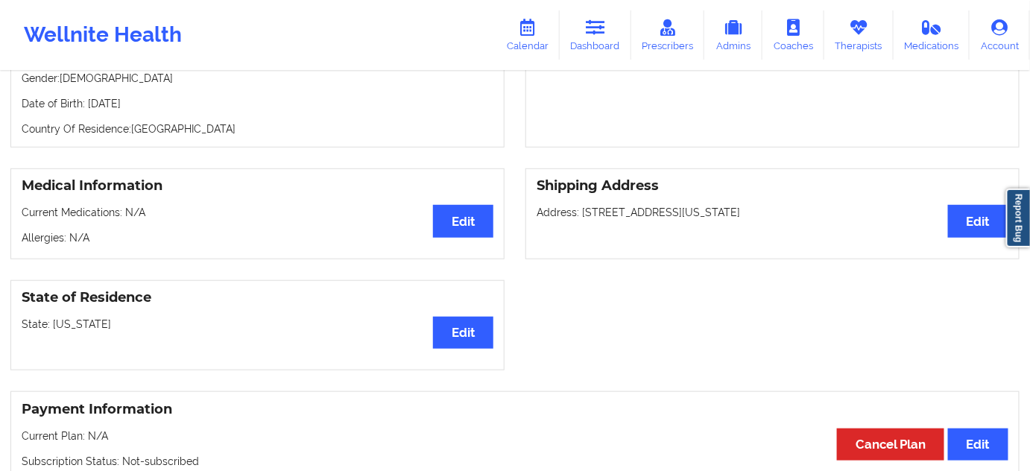
scroll to position [271, 0]
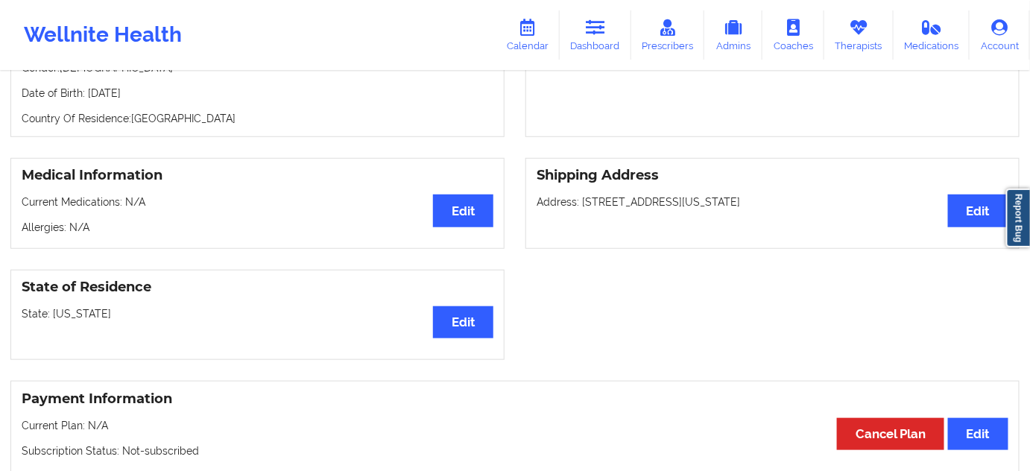
click at [681, 202] on p "Address: [STREET_ADDRESS][US_STATE]" at bounding box center [773, 202] width 472 height 15
click at [742, 202] on p "Address: [STREET_ADDRESS][US_STATE]" at bounding box center [773, 202] width 472 height 15
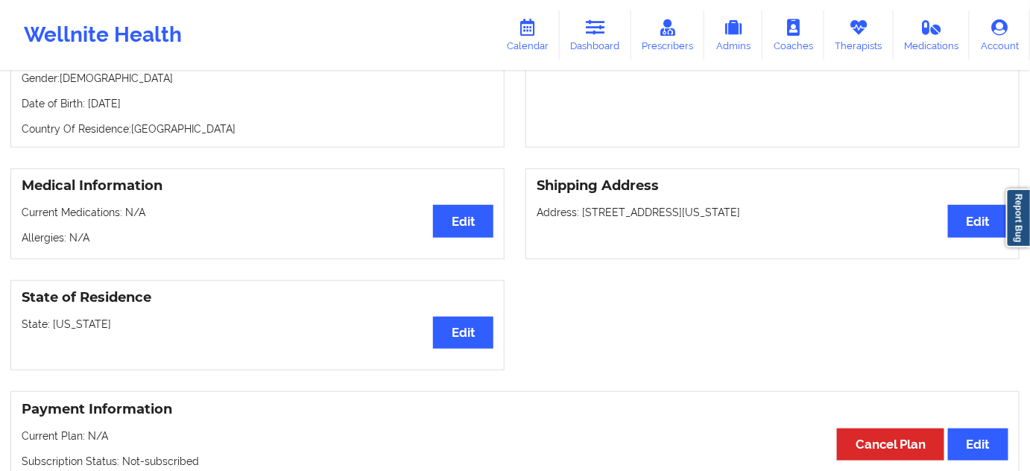
scroll to position [316, 0]
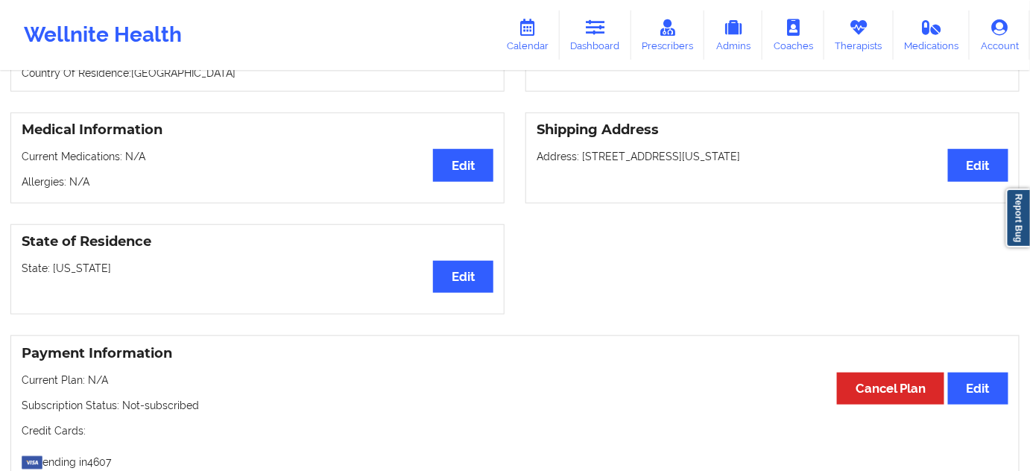
click at [783, 154] on p "Address: [STREET_ADDRESS][US_STATE]" at bounding box center [773, 156] width 472 height 15
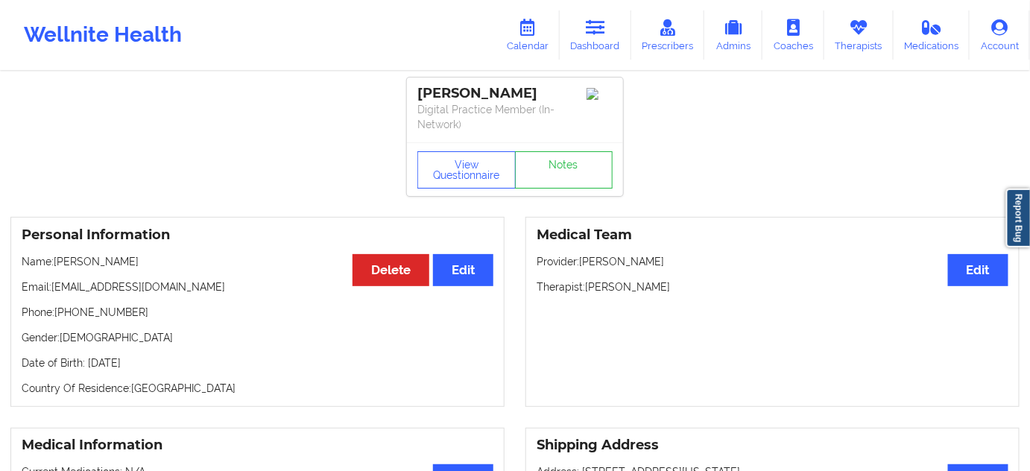
scroll to position [0, 0]
click at [574, 170] on link "Notes" at bounding box center [564, 170] width 98 height 37
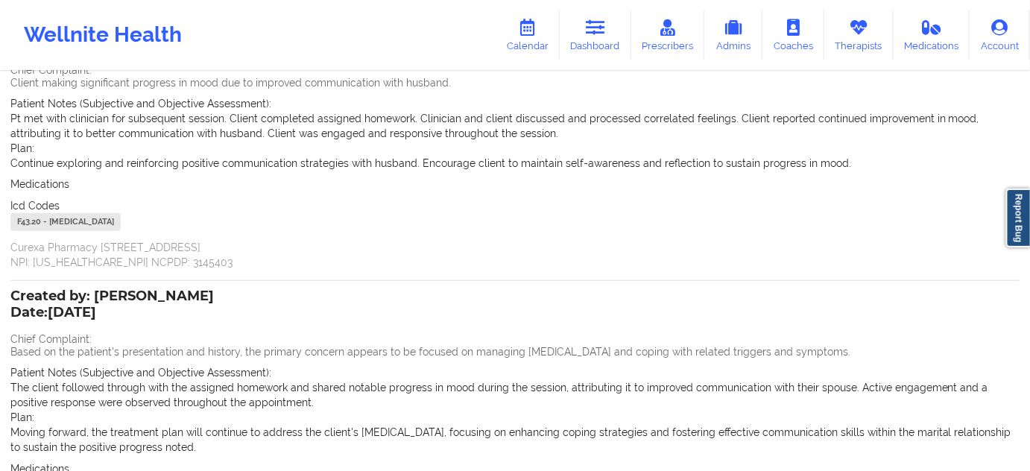
scroll to position [349, 0]
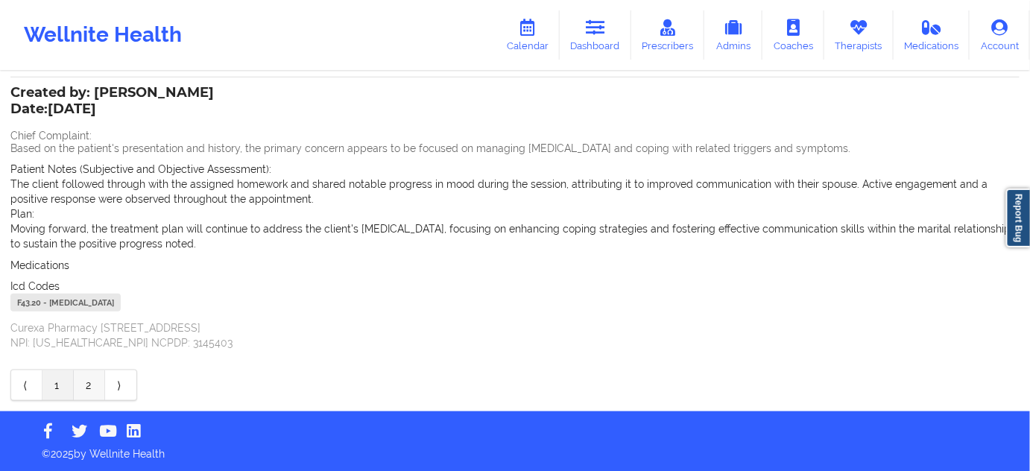
click at [84, 385] on link "2" at bounding box center [89, 385] width 31 height 30
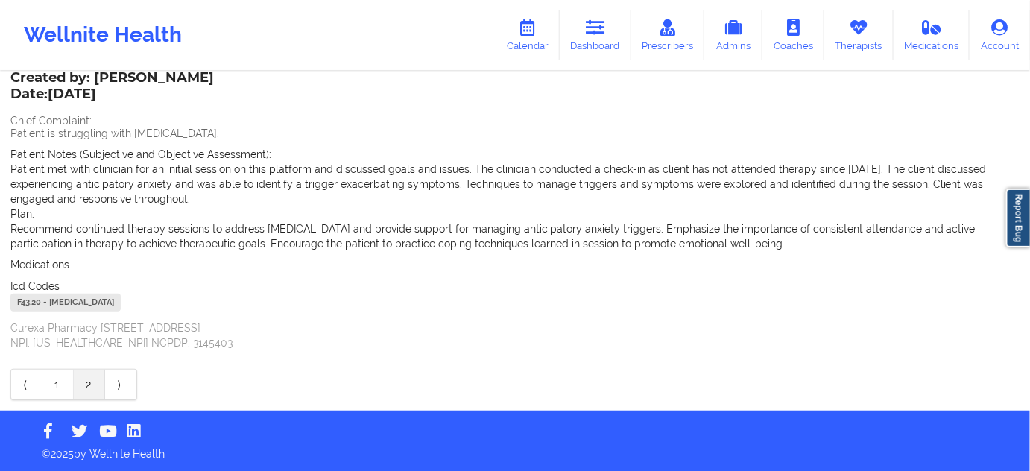
click at [37, 301] on div "F43.20 - [MEDICAL_DATA]" at bounding box center [65, 303] width 110 height 18
drag, startPoint x: 40, startPoint y: 301, endPoint x: 13, endPoint y: 305, distance: 27.8
click at [12, 305] on div "F43.20 - [MEDICAL_DATA]" at bounding box center [65, 303] width 110 height 18
drag, startPoint x: 595, startPoint y: 48, endPoint x: 572, endPoint y: 63, distance: 28.1
click at [595, 48] on link "Dashboard" at bounding box center [596, 34] width 72 height 49
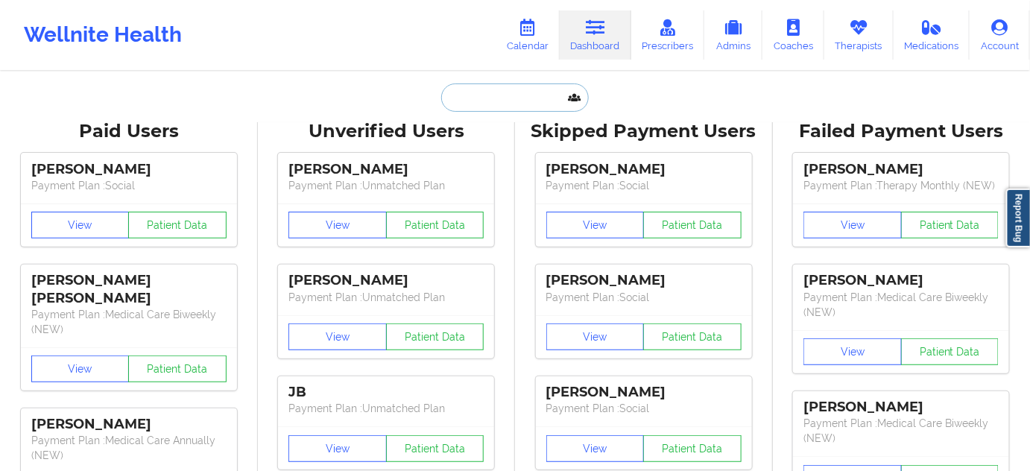
click at [500, 103] on input "text" at bounding box center [515, 97] width 148 height 28
paste input "[EMAIL_ADDRESS][DOMAIN_NAME]"
type input "[EMAIL_ADDRESS][DOMAIN_NAME]"
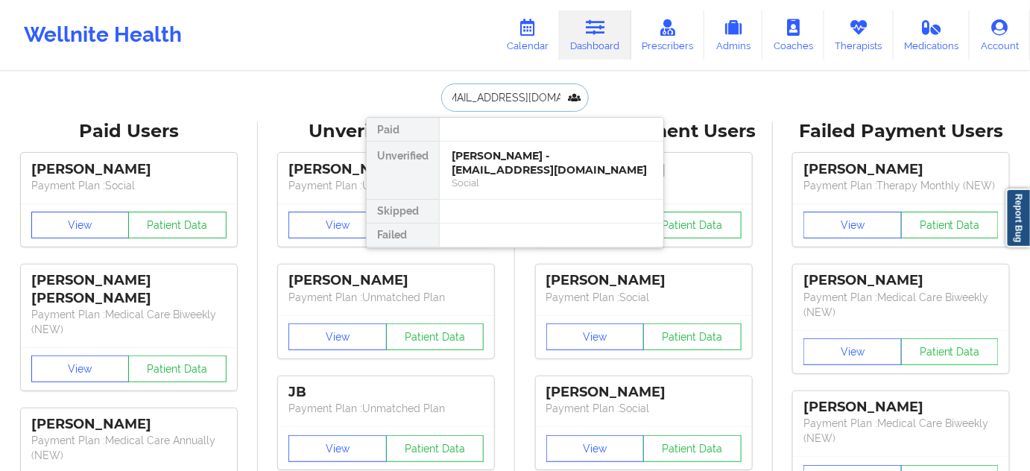
click at [509, 173] on div "[PERSON_NAME] - [EMAIL_ADDRESS][DOMAIN_NAME]" at bounding box center [552, 163] width 200 height 28
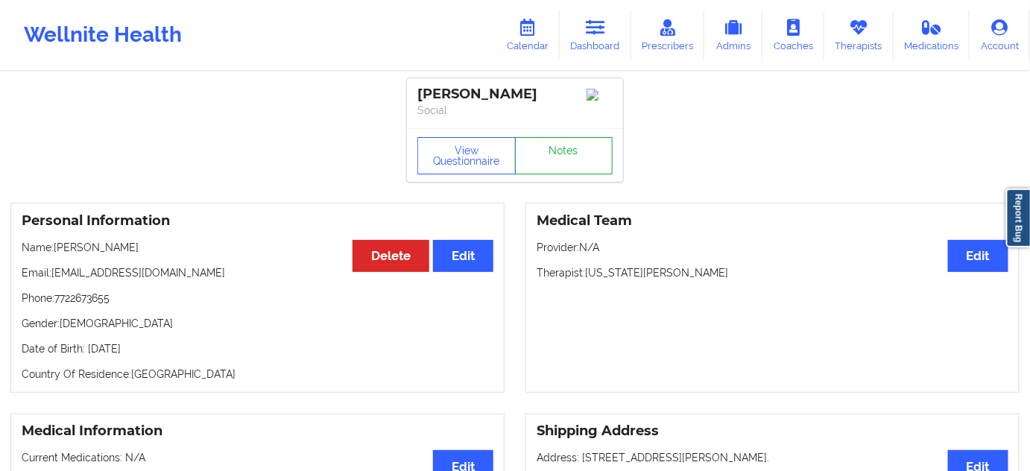
click at [544, 165] on link "Notes" at bounding box center [564, 155] width 98 height 37
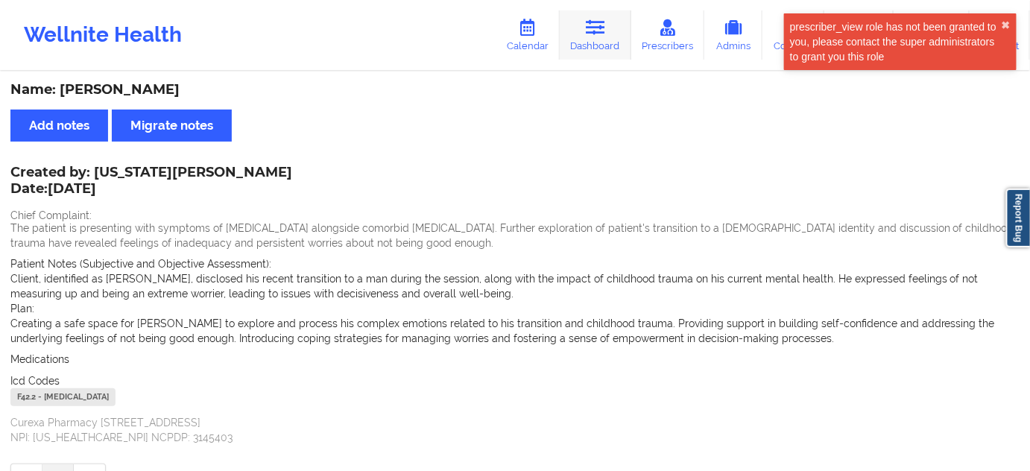
click at [584, 43] on link "Dashboard" at bounding box center [596, 34] width 72 height 49
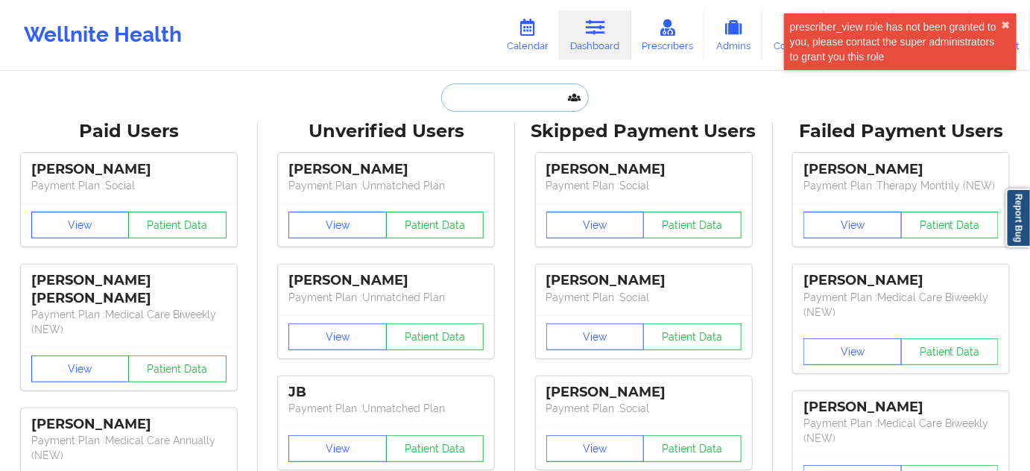
click at [472, 110] on input "text" at bounding box center [515, 97] width 148 height 28
type input "s"
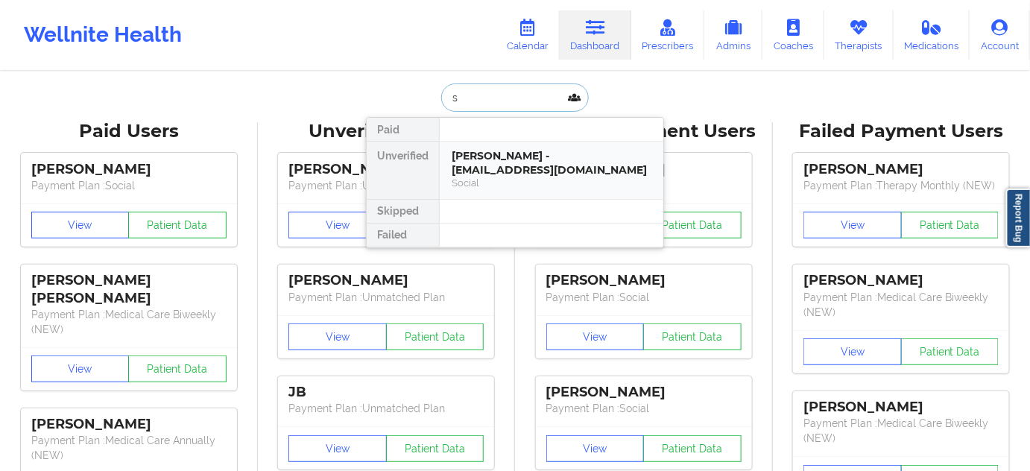
click at [496, 157] on div "[PERSON_NAME] - [EMAIL_ADDRESS][DOMAIN_NAME]" at bounding box center [552, 163] width 200 height 28
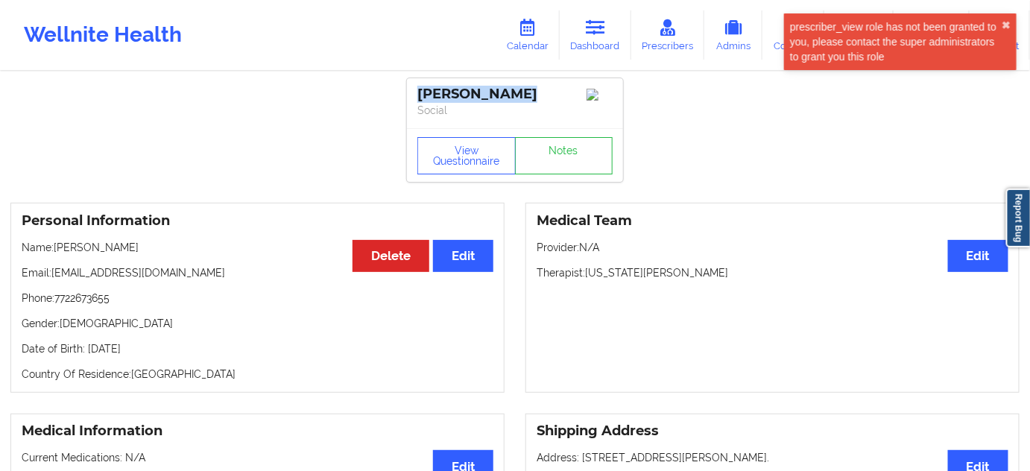
drag, startPoint x: 519, startPoint y: 92, endPoint x: 399, endPoint y: 98, distance: 119.4
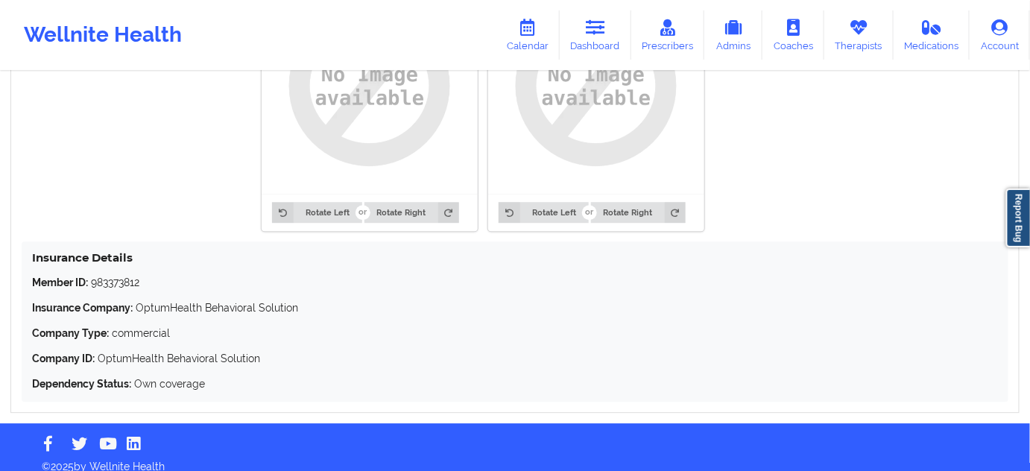
scroll to position [1256, 0]
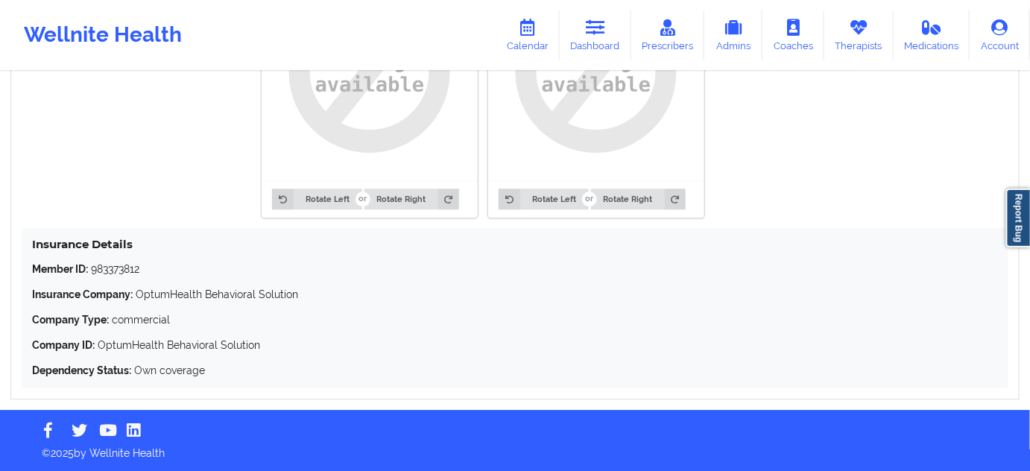
click at [112, 271] on p "Member ID: 983373812" at bounding box center [515, 269] width 966 height 15
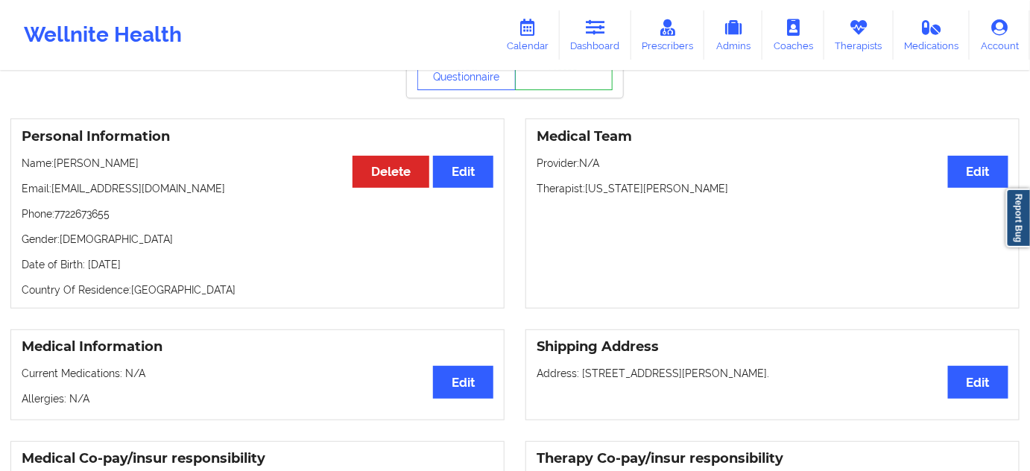
scroll to position [82, 0]
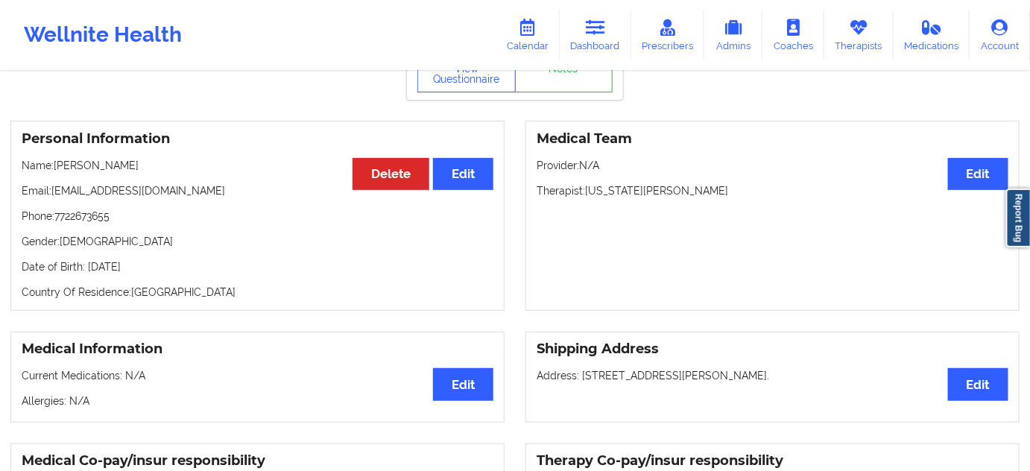
click at [637, 198] on p "Therapist: [US_STATE][PERSON_NAME]" at bounding box center [773, 190] width 472 height 15
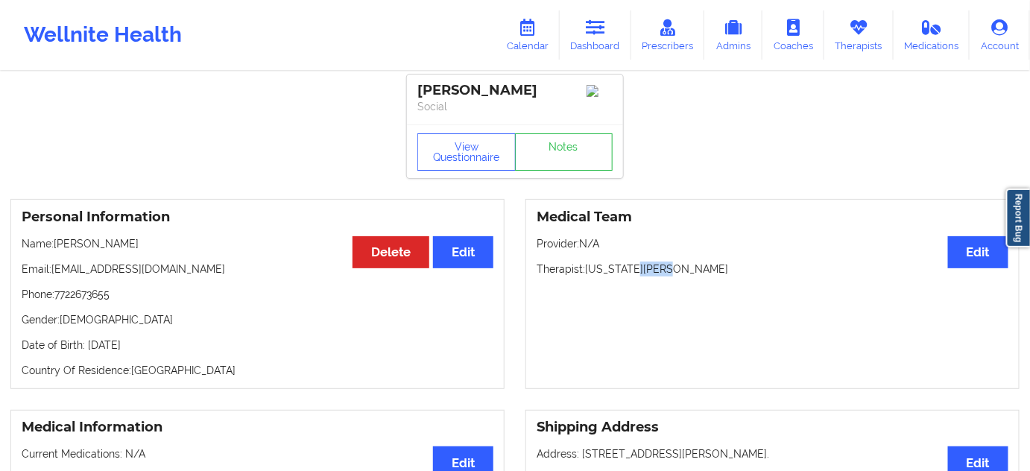
scroll to position [0, 0]
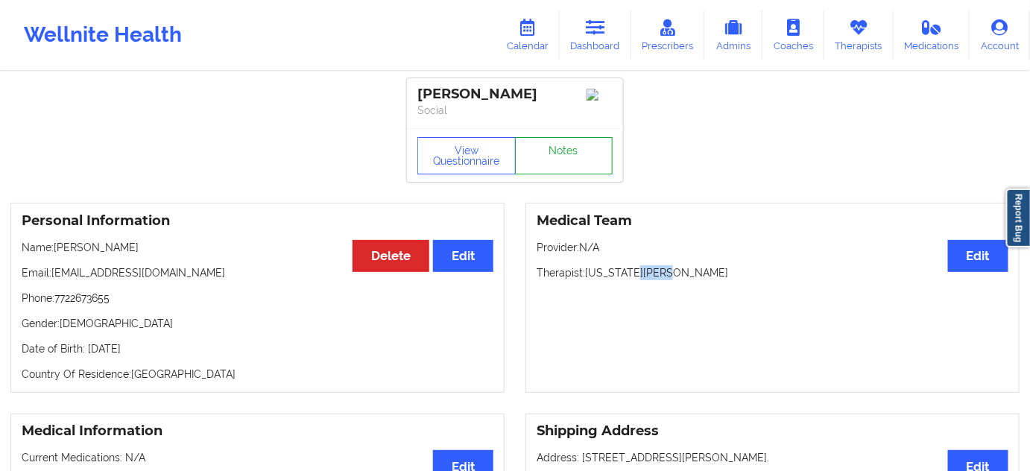
click at [572, 154] on link "Notes" at bounding box center [564, 155] width 98 height 37
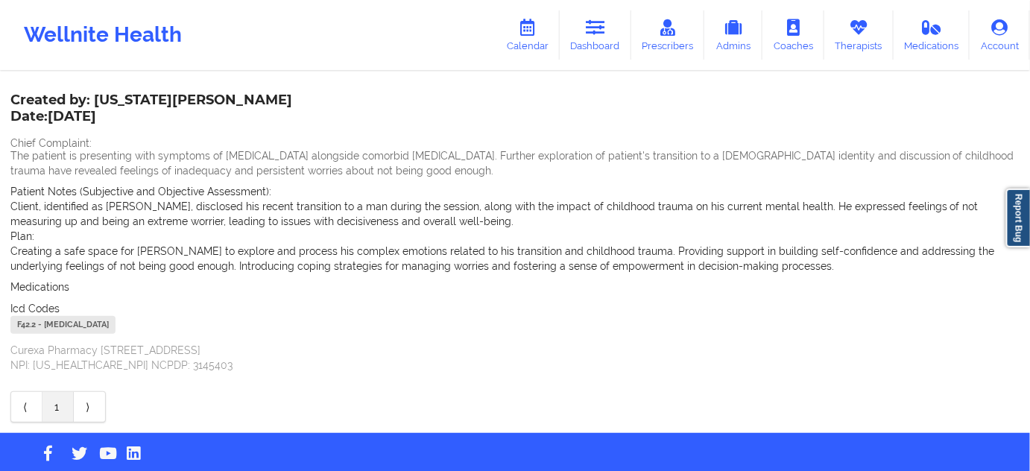
scroll to position [95, 0]
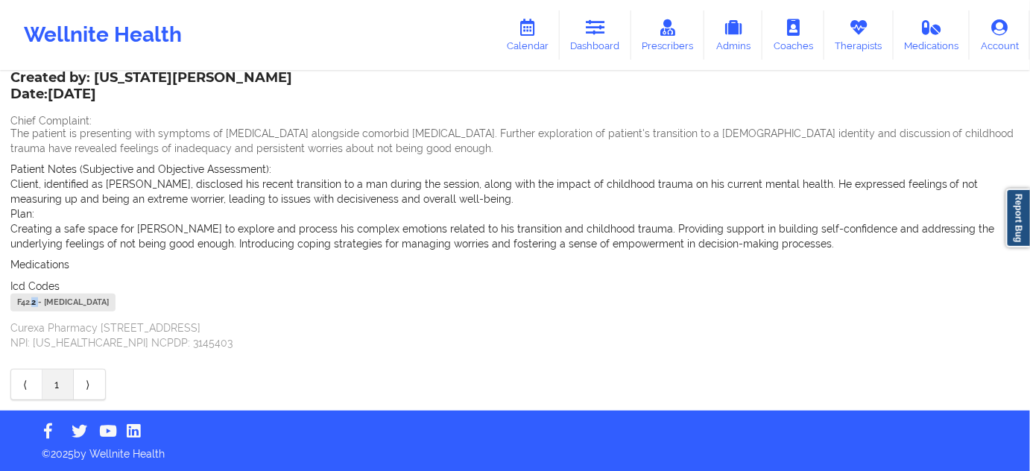
drag, startPoint x: 37, startPoint y: 300, endPoint x: 145, endPoint y: 301, distance: 107.3
click at [4, 300] on div "Name: [PERSON_NAME] Add notes Migrate notes Created by: [US_STATE][PERSON_NAME]…" at bounding box center [515, 194] width 1030 height 432
